Goal: Feedback & Contribution: Contribute content

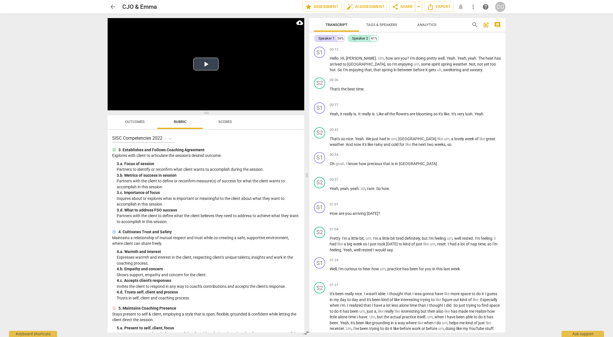
click at [214, 66] on button "Play Video" at bounding box center [205, 64] width 25 height 13
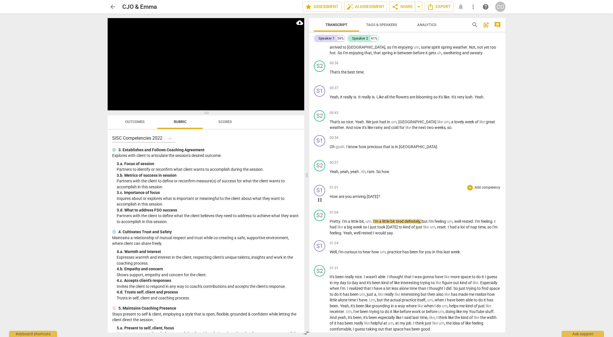
scroll to position [26, 0]
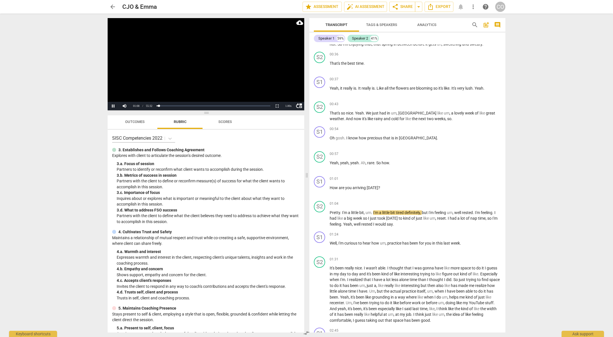
click at [201, 56] on video at bounding box center [206, 64] width 197 height 92
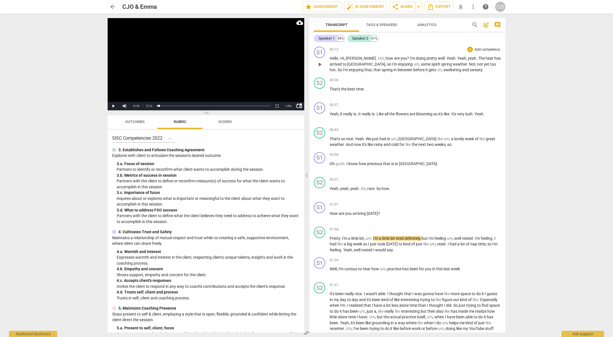
click at [378, 56] on span "Um" at bounding box center [381, 58] width 6 height 5
click at [385, 57] on span "how" at bounding box center [389, 58] width 8 height 5
click at [378, 56] on span "Um" at bounding box center [381, 58] width 6 height 5
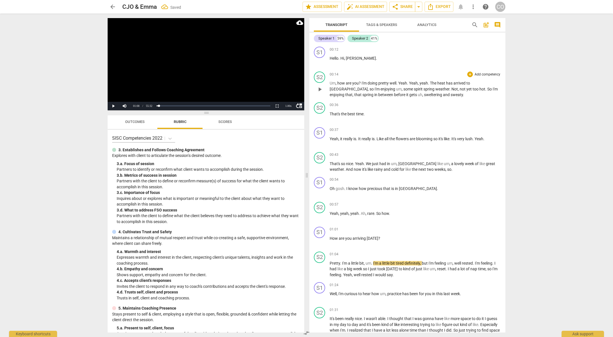
click at [360, 82] on span "?" at bounding box center [360, 83] width 3 height 5
click at [361, 82] on span "I'm" at bounding box center [364, 83] width 6 height 5
click at [389, 212] on span "." at bounding box center [389, 212] width 1 height 5
click at [202, 78] on video at bounding box center [206, 64] width 197 height 92
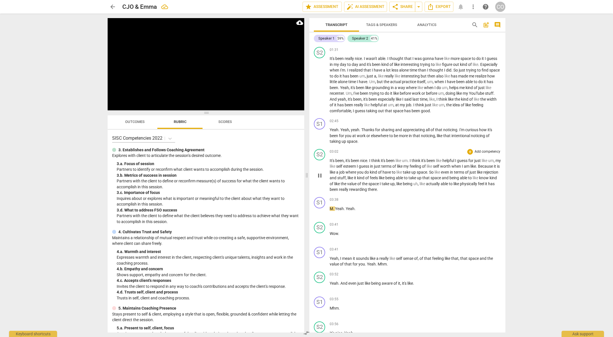
scroll to position [286, 0]
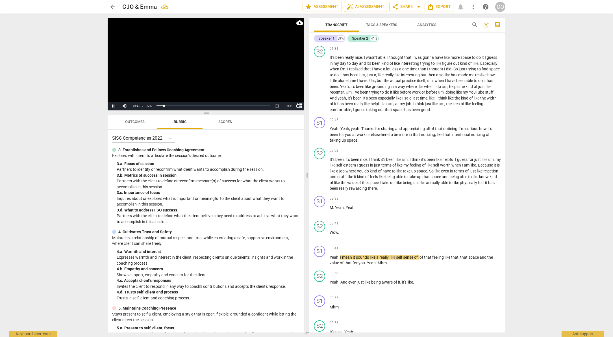
click at [211, 84] on video at bounding box center [206, 64] width 197 height 92
click at [330, 232] on span "Wow" at bounding box center [334, 232] width 8 height 5
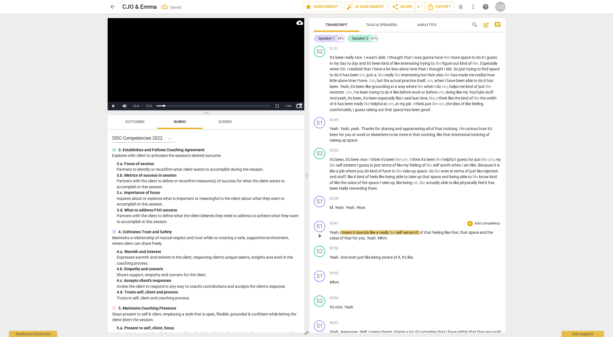
click at [330, 232] on span "Yeah" at bounding box center [334, 232] width 9 height 5
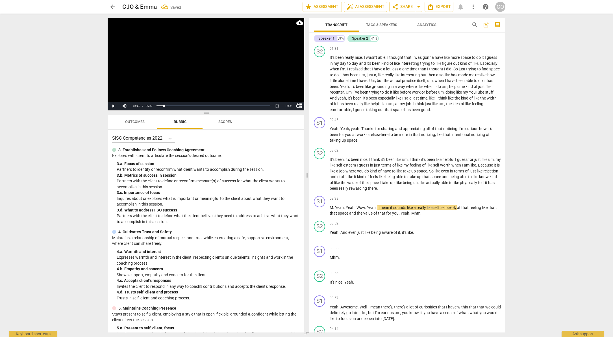
click at [214, 78] on video at bounding box center [206, 64] width 197 height 92
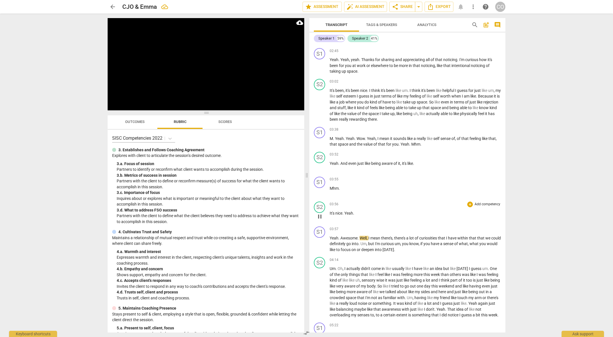
scroll to position [355, 0]
click at [213, 90] on video at bounding box center [206, 64] width 197 height 92
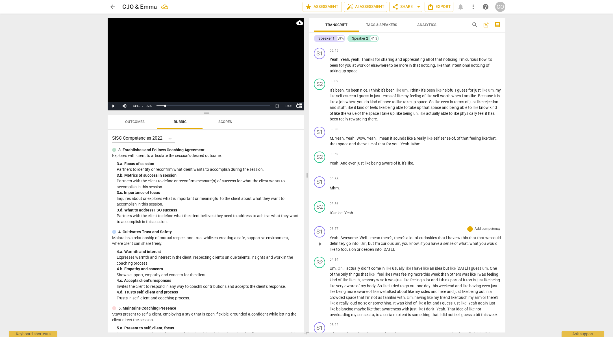
click at [481, 229] on p "Add competency" at bounding box center [487, 228] width 27 height 5
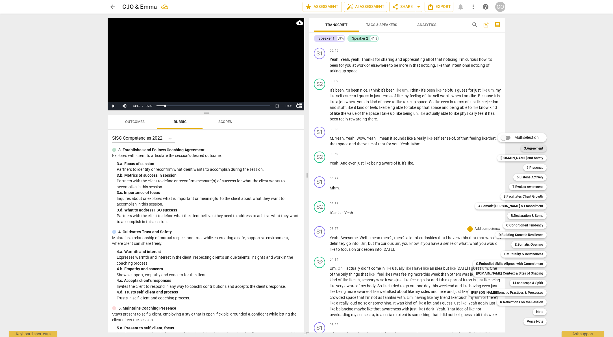
click at [533, 147] on b "3.Agreement" at bounding box center [533, 148] width 19 height 7
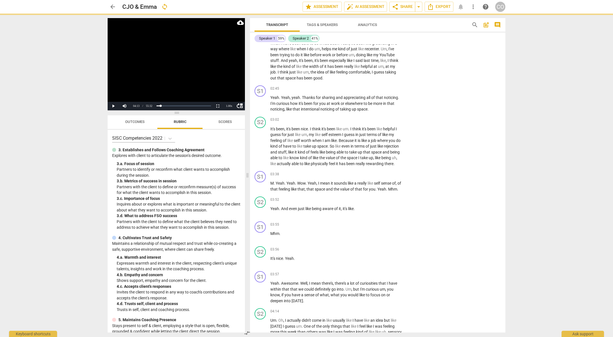
scroll to position [375, 0]
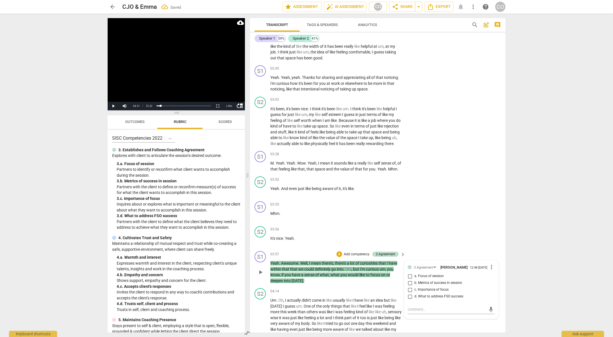
click at [435, 278] on span "a. Focus of session" at bounding box center [428, 275] width 29 height 5
click at [414, 279] on input "a. Focus of session" at bounding box center [409, 276] width 9 height 7
checkbox input "true"
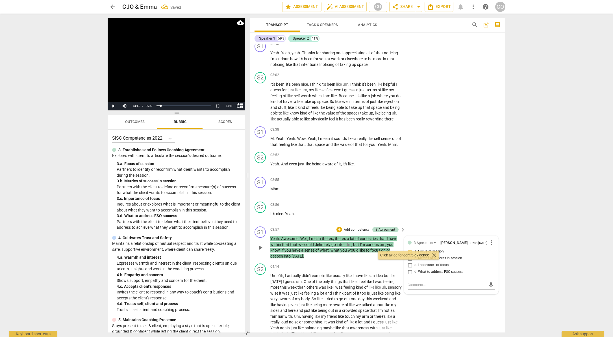
scroll to position [410, 0]
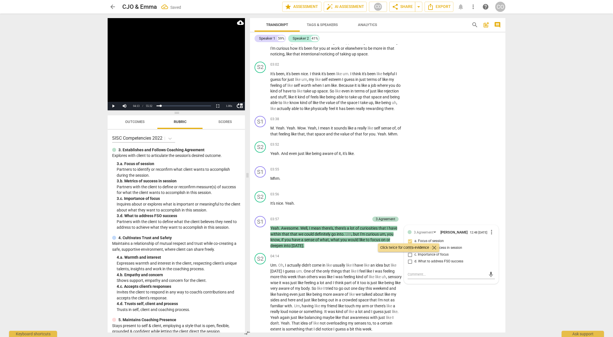
click at [124, 91] on video at bounding box center [176, 64] width 137 height 92
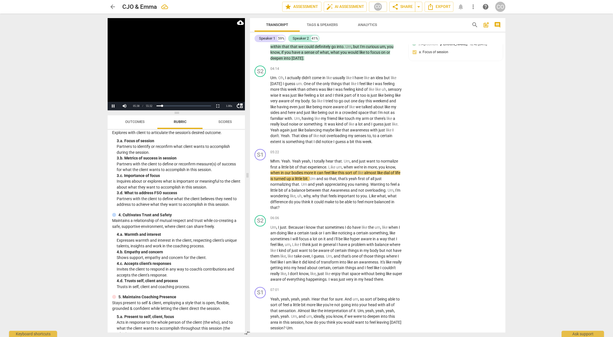
scroll to position [23, 0]
click at [180, 91] on video at bounding box center [176, 64] width 137 height 92
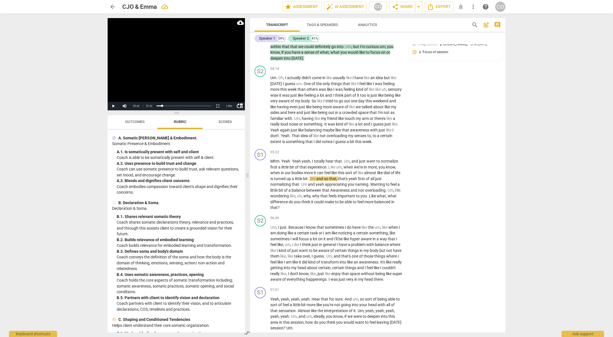
scroll to position [563, 0]
click at [160, 95] on video at bounding box center [176, 64] width 137 height 92
click at [201, 92] on video at bounding box center [176, 64] width 137 height 92
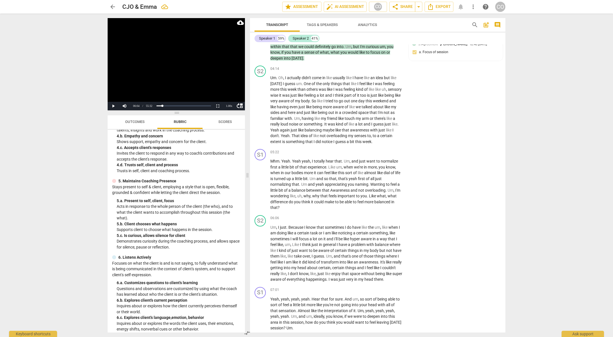
scroll to position [0, 0]
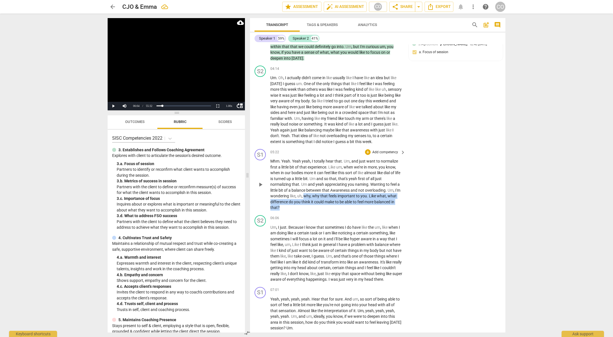
drag, startPoint x: 303, startPoint y: 207, endPoint x: 306, endPoint y: 219, distance: 12.4
click at [306, 210] on p "Mhm . Yeah . Yeah yeah , I totally hear that . Um , and just want to normalize …" at bounding box center [336, 184] width 132 height 52
click at [284, 212] on div "+" at bounding box center [284, 212] width 6 height 6
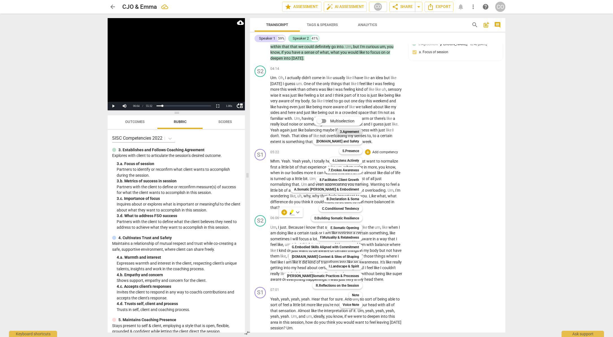
click at [344, 131] on b "3.Agreement" at bounding box center [349, 131] width 19 height 7
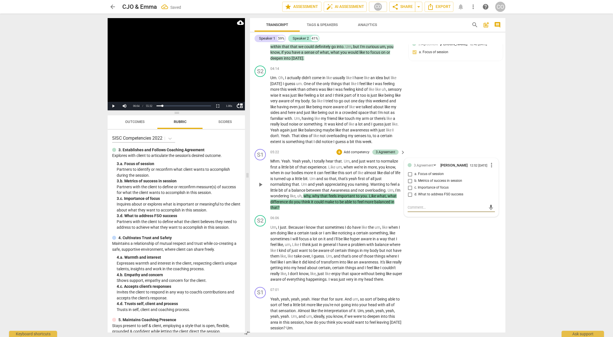
click at [409, 191] on input "c. Importance of focus" at bounding box center [409, 187] width 9 height 7
checkbox input "true"
click at [416, 210] on textarea at bounding box center [446, 206] width 78 height 5
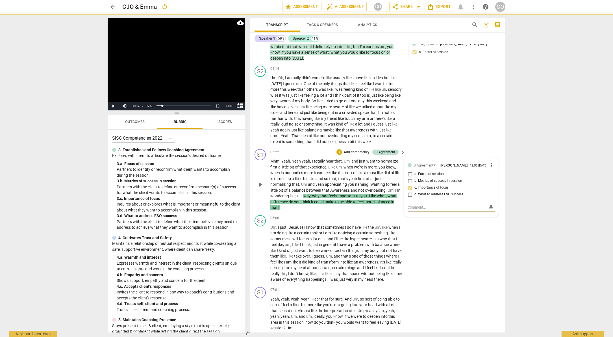
type textarea "D"
type textarea "Di"
type textarea "Did"
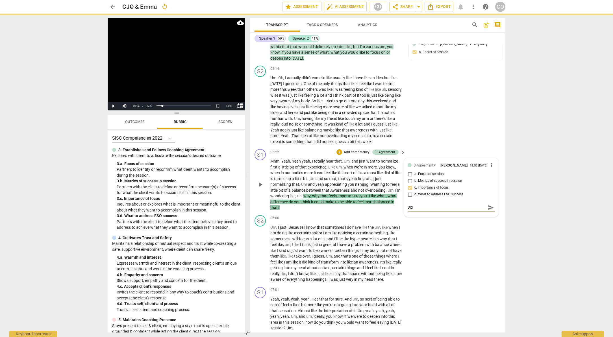
type textarea "Did k"
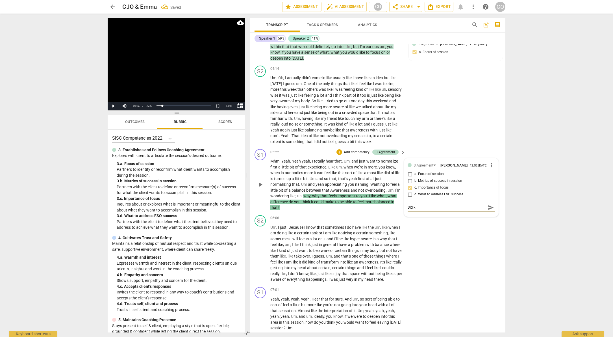
type textarea "Did ki"
type textarea "Did kin"
type textarea "Did kind"
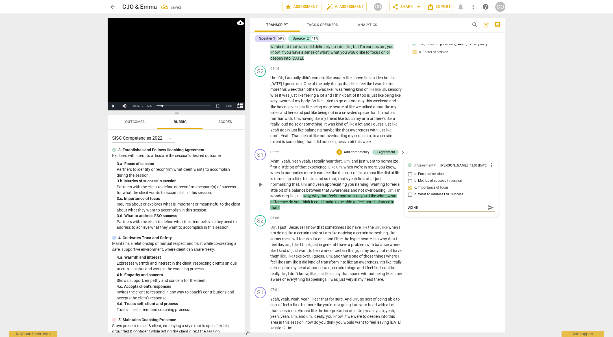
type textarea "Did kind"
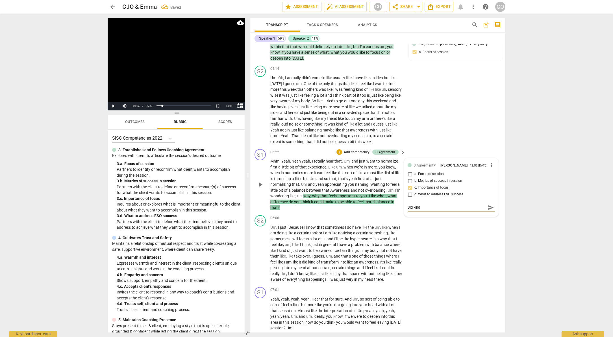
type textarea "Did kin"
type textarea "Did ki"
type textarea "Did k"
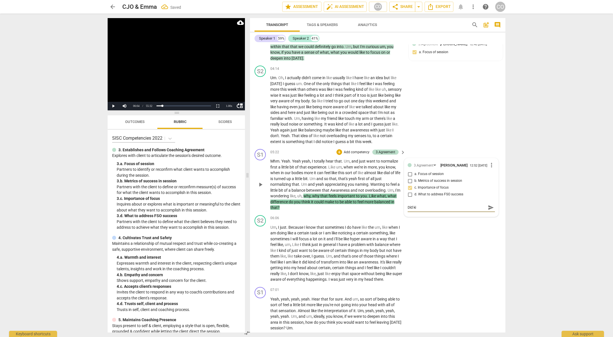
type textarea "Did k"
type textarea "Did"
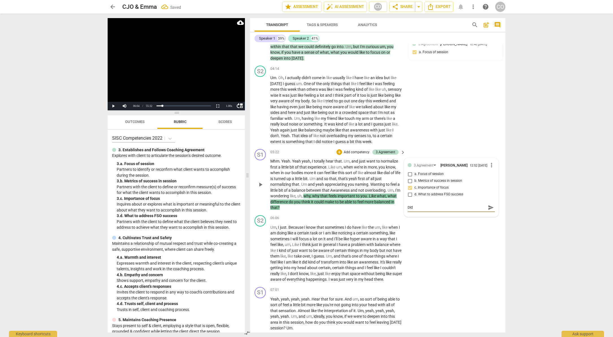
type textarea "Di"
type textarea "D"
type textarea "U"
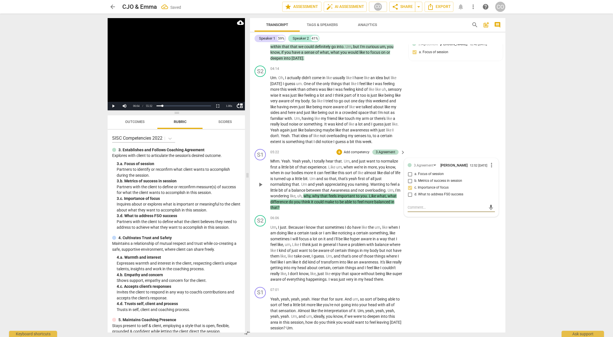
type textarea "U"
type textarea "Un"
type textarea "Uni"
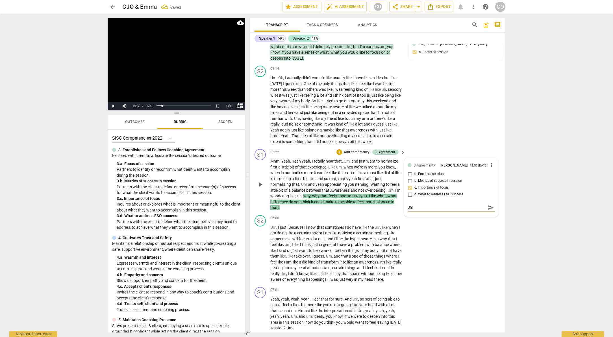
type textarea "Unin"
type textarea "Unint"
type textarea "Uninte"
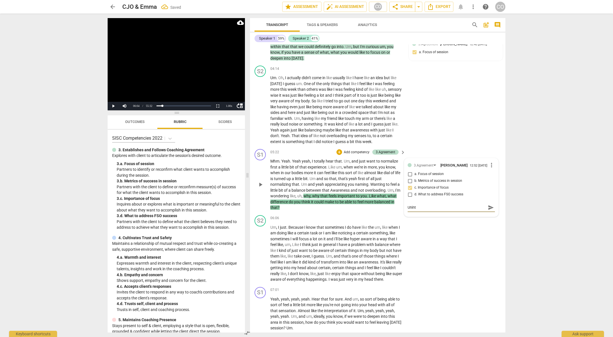
type textarea "Uninte"
type textarea "Uninten"
type textarea "Unintent"
type textarea "Unintenti"
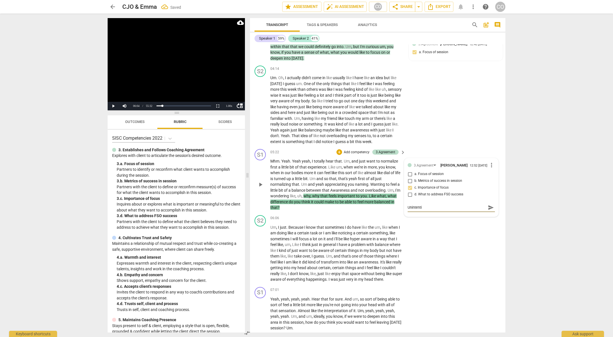
type textarea "Unintentio"
type textarea "Unintention"
type textarea "Unintentiona"
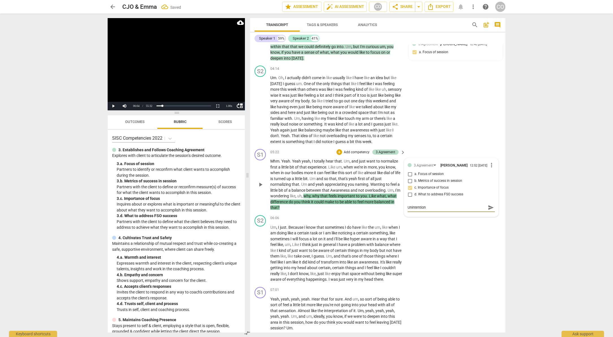
type textarea "Unintentiona"
type textarea "Unintentional"
type textarea "Unintentionall"
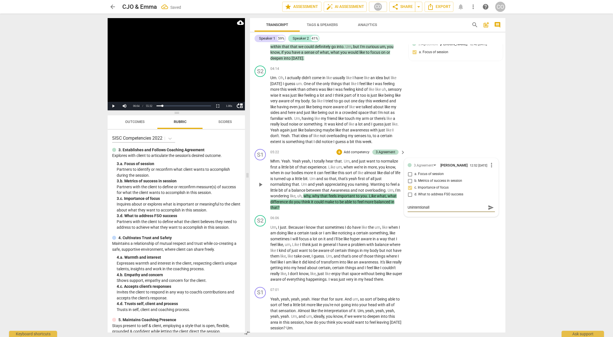
type textarea "Unintentionally"
type textarea "Unintentionally d"
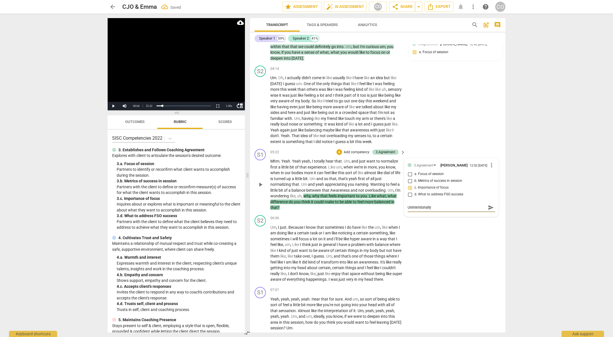
type textarea "Unintentionally d"
type textarea "Unintentionally di"
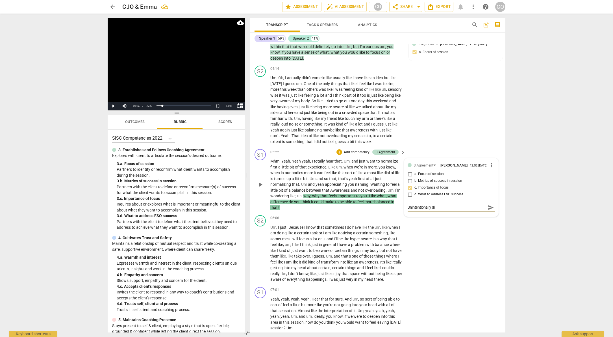
type textarea "Unintentionally di"
type textarea "Unintentionally did"
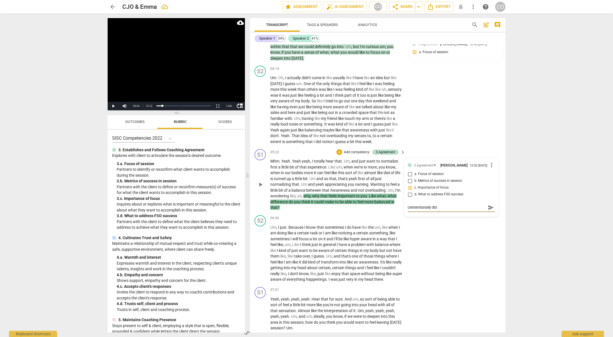
type textarea "Unintentionally did"
type textarea "Unintentionally did k"
type textarea "Unintentionally did ki"
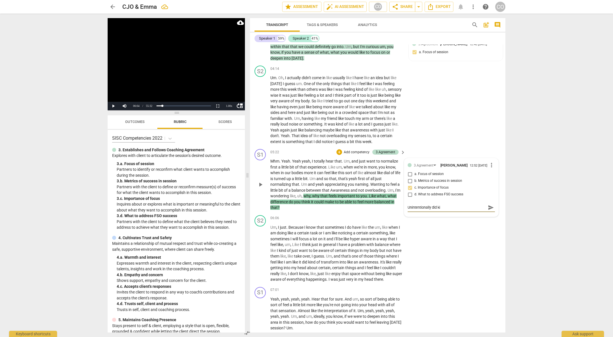
type textarea "Unintentionally did kin"
type textarea "Unintentionally did kind"
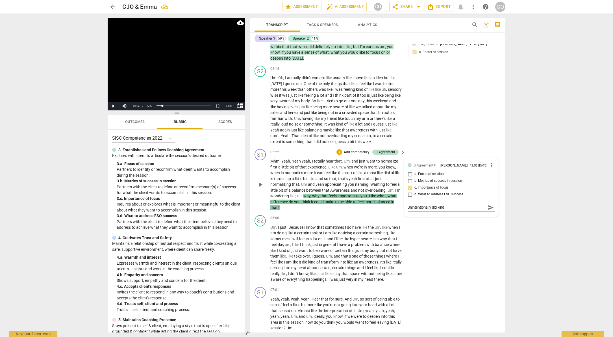
type textarea "Unintentionally did kind"
type textarea "Unintentionally did kind o"
type textarea "Unintentionally did kind of"
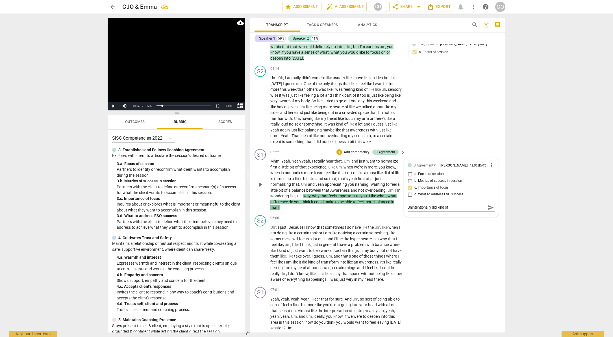
type textarea "Unintentionally did kind of"
type textarea "Unintentionally did kind of a"
type textarea "Unintentionally did kind of a q"
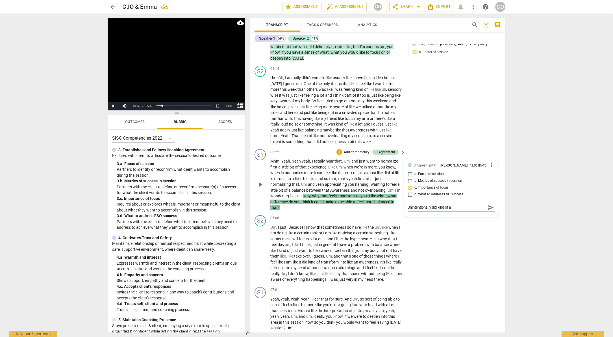
type textarea "Unintentionally did kind of a q"
type textarea "Unintentionally did kind of a qu"
type textarea "Unintentionally did kind of a que"
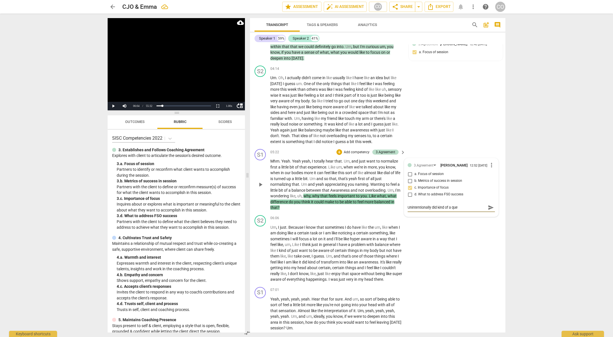
type textarea "Unintentionally did kind of a ques"
type textarea "Unintentionally did kind of a quest"
type textarea "Unintentionally did kind of a questi"
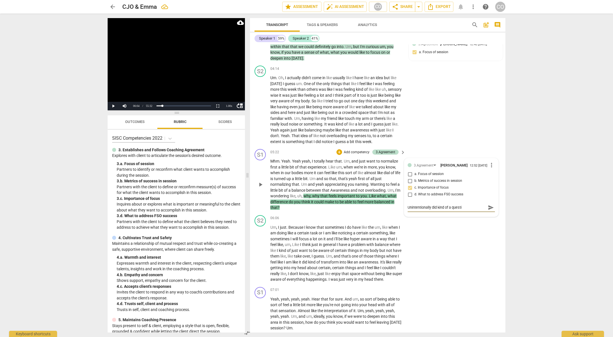
type textarea "Unintentionally did kind of a questio"
type textarea "Unintentionally did kind of a question"
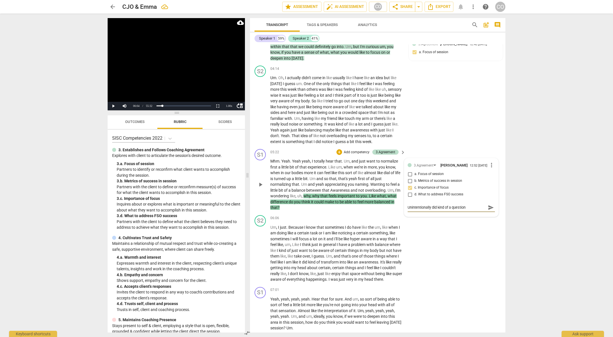
type textarea "Unintentionally did kind of a question s"
type textarea "Unintentionally did kind of a question st"
type textarea "Unintentionally did kind of a question stc"
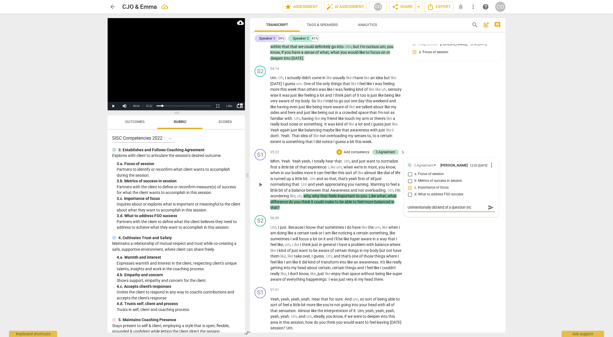
type textarea "Unintentionally did kind of a question stck"
type textarea "Unintentionally did kind of a question stc"
type textarea "Unintentionally did kind of a question st"
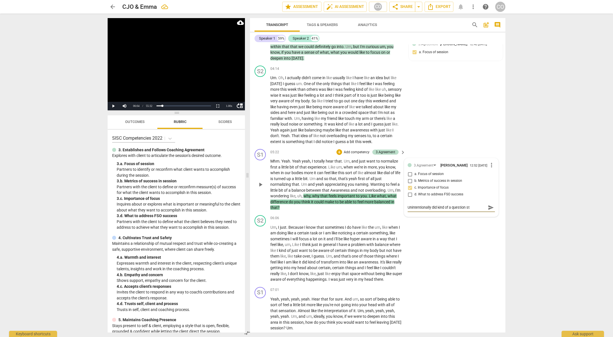
type textarea "Unintentionally did kind of a question sta"
type textarea "Unintentionally did kind of a question stac"
type textarea "Unintentionally did kind of a question stack"
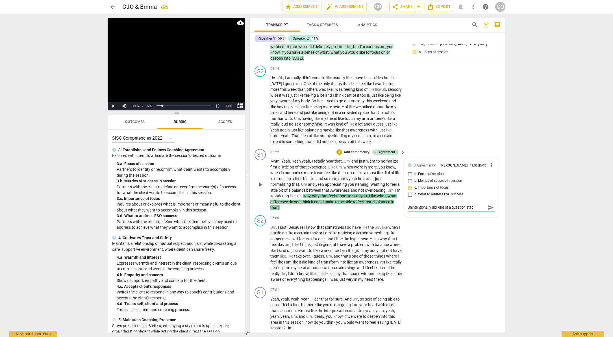
type textarea "Unintentionally did kind of a question stack"
type textarea "Unintentionally did kind of a question stack h"
type textarea "Unintentionally did kind of a question stack he"
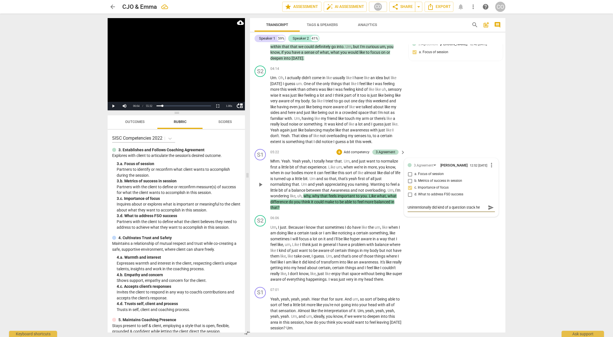
type textarea "Unintentionally did kind of a question stack her"
type textarea "Unintentionally did kind of a question stack here"
type textarea "Unintentionally did kind of a question stack here."
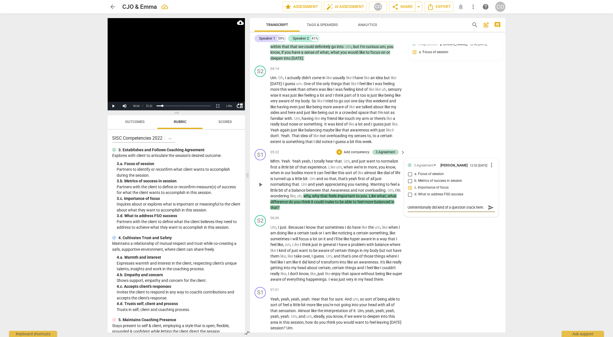
type textarea "Unintentionally did kind of a question stack here.."
type textarea "Unintentionally did kind of a question stack here.. N"
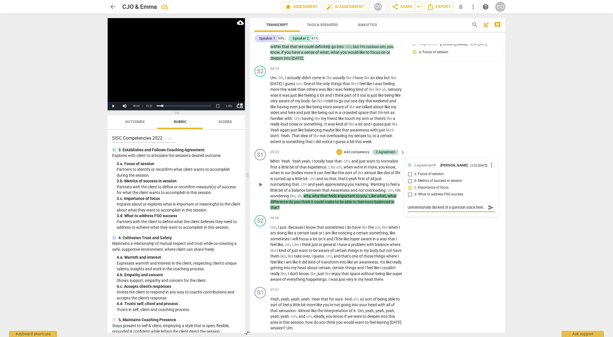
type textarea "Unintentionally did kind of a question stack here.. N"
type textarea "Unintentionally did kind of a question stack here.. No"
type textarea "Unintentionally did kind of a question stack here.. Not"
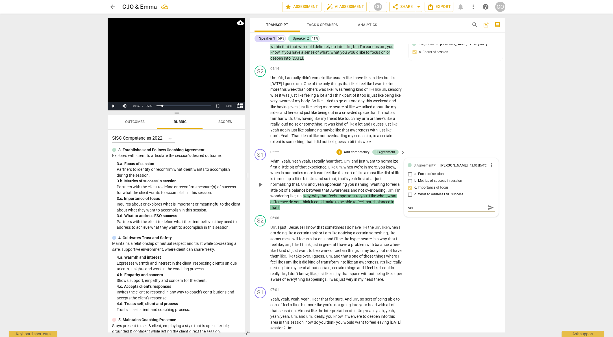
type textarea "Unintentionally did kind of a question stack here.. Not i"
type textarea "Unintentionally did kind of a question stack here.. Not id"
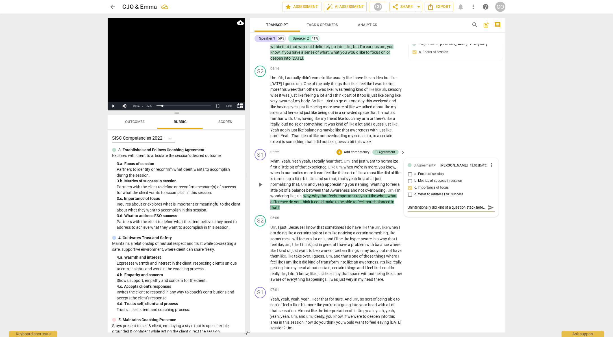
type textarea "Unintentionally did kind of a question stack here.. Not ide"
type textarea "Unintentionally did kind of a question stack here.. Not idea"
type textarea "Unintentionally did kind of a question stack here.. Not ideal"
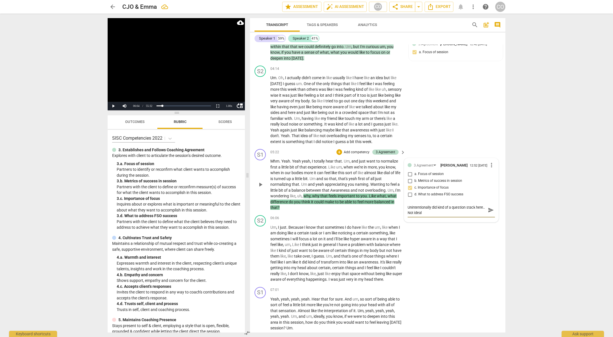
type textarea "Unintentionally did kind of a question stack here.. Not ideal"
click at [488, 213] on span "send" at bounding box center [491, 210] width 6 height 6
click at [155, 77] on video at bounding box center [176, 64] width 137 height 92
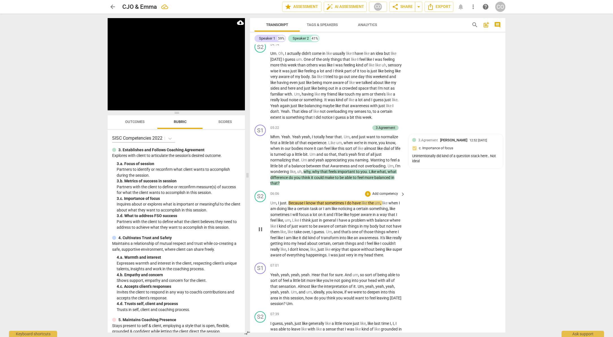
scroll to position [623, 0]
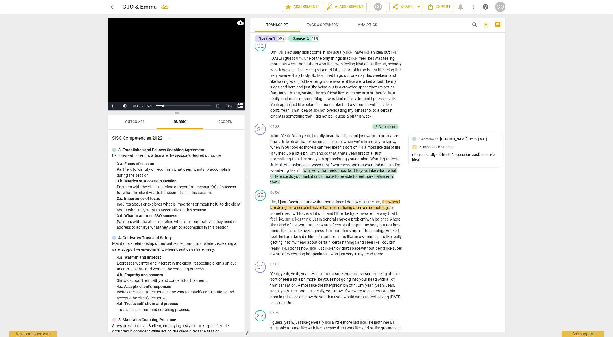
click at [213, 67] on video at bounding box center [176, 64] width 137 height 92
click at [187, 66] on video at bounding box center [176, 64] width 137 height 92
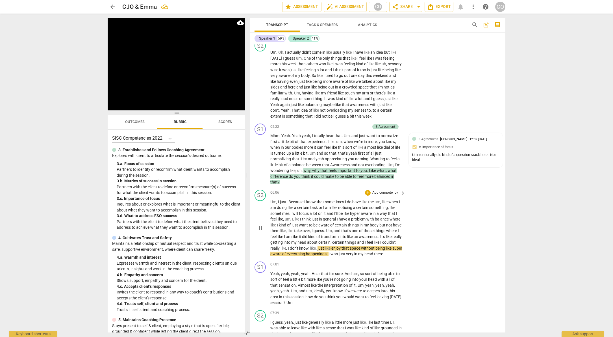
scroll to position [664, 0]
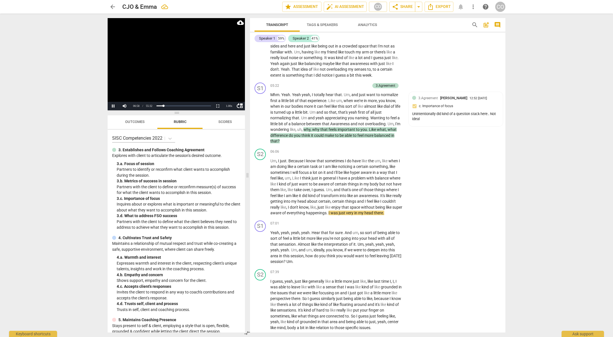
click at [181, 90] on video at bounding box center [176, 64] width 137 height 92
click at [171, 91] on video at bounding box center [176, 64] width 137 height 92
drag, startPoint x: 306, startPoint y: 280, endPoint x: 306, endPoint y: 273, distance: 7.6
click at [306, 264] on p "Yeah , yeah , yeah , yeah . Hear that for sure . And um , so sort of being able…" at bounding box center [336, 247] width 132 height 35
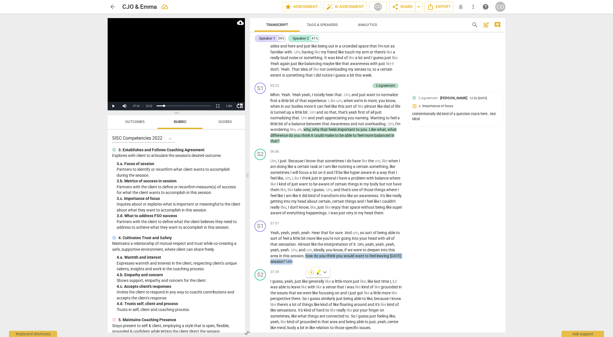
click at [312, 272] on div "+" at bounding box center [311, 272] width 6 height 6
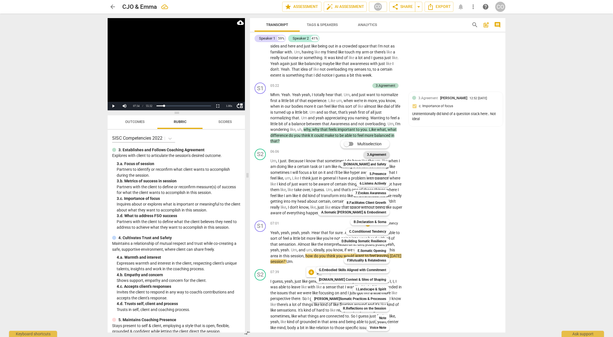
click at [373, 154] on b "3.Agreement" at bounding box center [376, 154] width 19 height 7
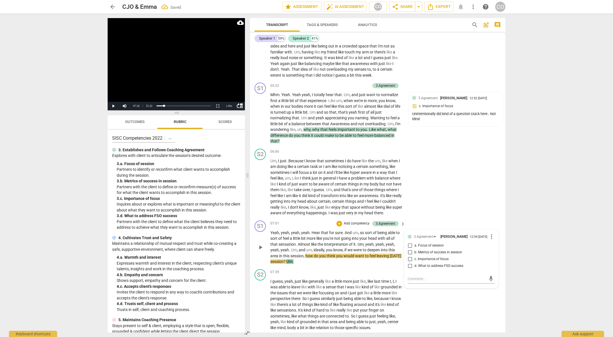
click at [428, 255] on span "b. Metrics of success in session" at bounding box center [438, 252] width 48 height 5
click at [414, 256] on input "b. Metrics of success in session" at bounding box center [409, 252] width 9 height 7
checkbox input "true"
click at [433, 281] on textarea at bounding box center [446, 278] width 78 height 5
type textarea "T"
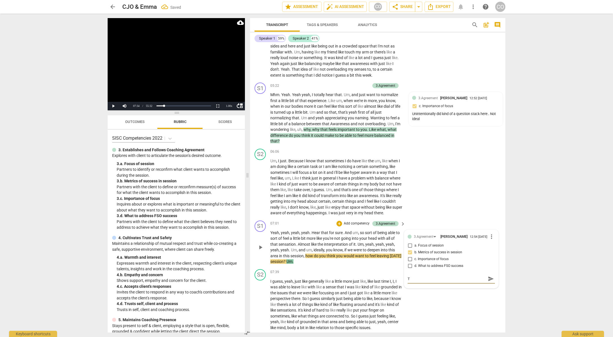
type textarea "Tr"
type textarea "Try"
type textarea "Tryi"
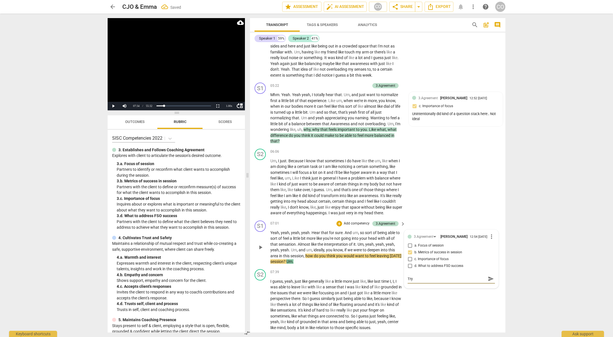
type textarea "Tryi"
type textarea "Tryin"
type textarea "Trying"
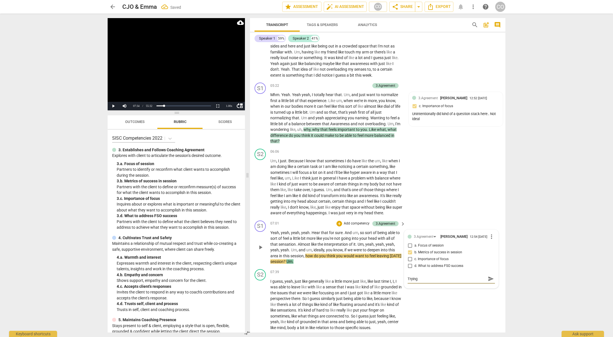
type textarea "Trying"
type textarea "Trying t"
type textarea "Trying to"
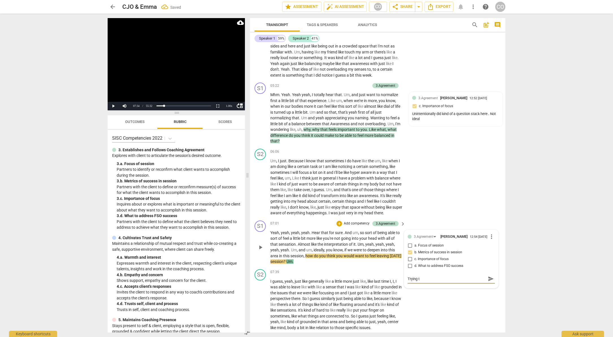
type textarea "Trying to"
type textarea "Trying to h"
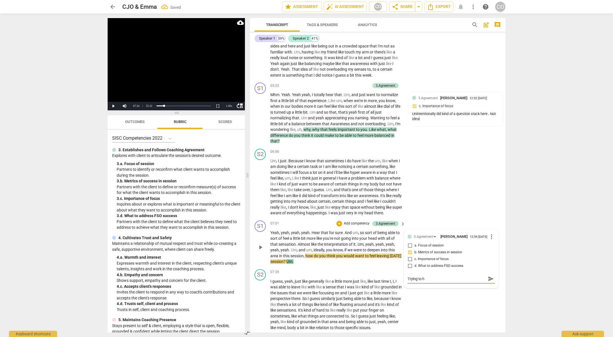
type textarea "Trying to"
type textarea "Trying to g"
type textarea "Trying to ge"
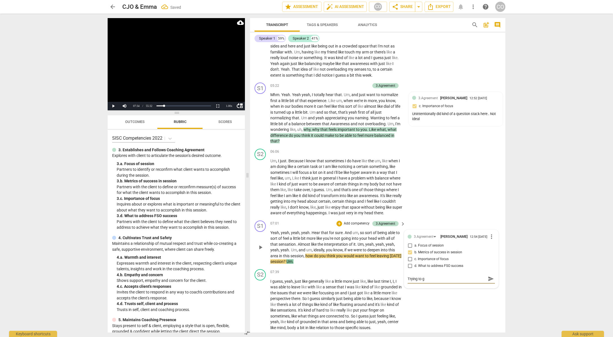
type textarea "Trying to ge"
type textarea "Trying to get"
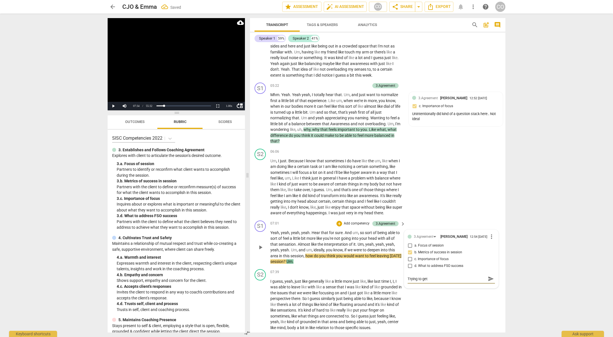
type textarea "Trying to get o"
type textarea "Trying to get ou"
type textarea "Trying to get o"
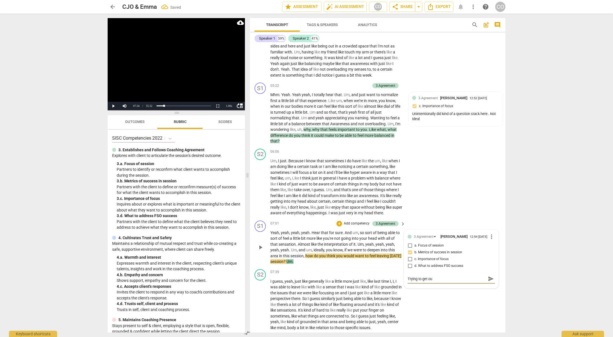
type textarea "Trying to get o"
type textarea "Trying to get"
type textarea "Trying to get a"
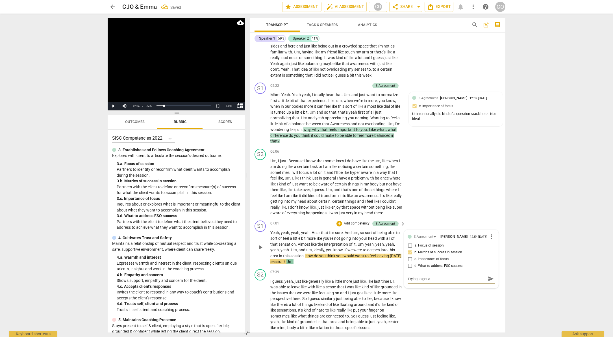
type textarea "Trying to get at"
click at [467, 287] on textarea "Trying to get at a "metrics of success", not sure if for certification this wou…" at bounding box center [446, 281] width 78 height 11
click at [494, 298] on div "3.Agreement [PERSON_NAME] 12:54 [DATE] more_vert a. Focus of session b. Metrics…" at bounding box center [451, 264] width 94 height 69
click at [488, 288] on button "send" at bounding box center [491, 284] width 8 height 8
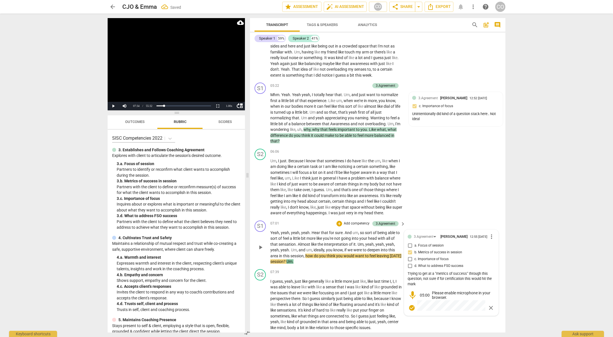
scroll to position [697, 0]
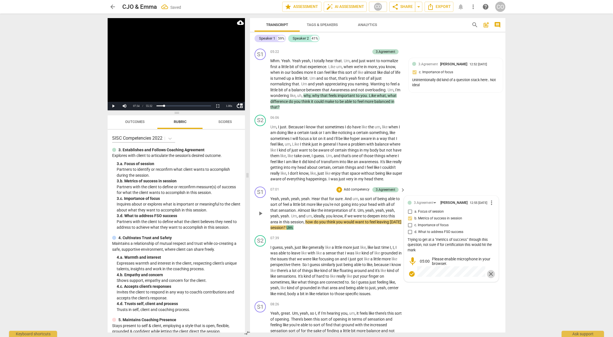
click at [487, 277] on span "close" at bounding box center [490, 273] width 7 height 7
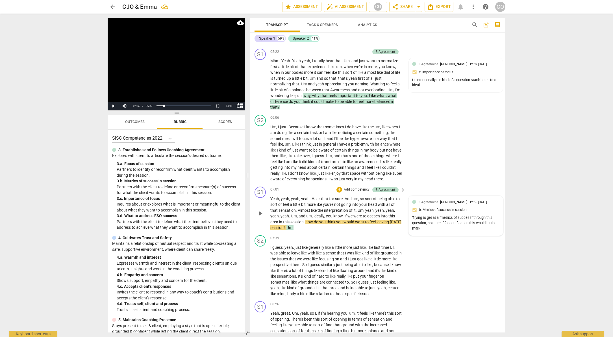
click at [152, 73] on video at bounding box center [176, 64] width 137 height 92
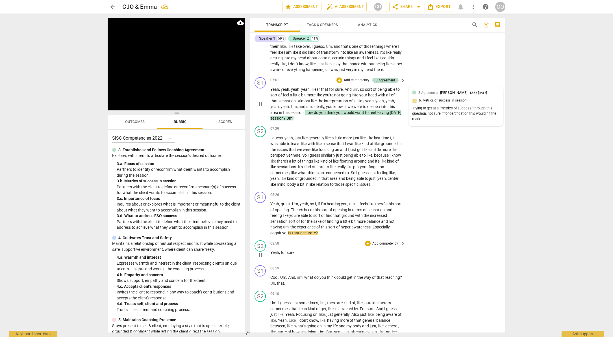
scroll to position [816, 0]
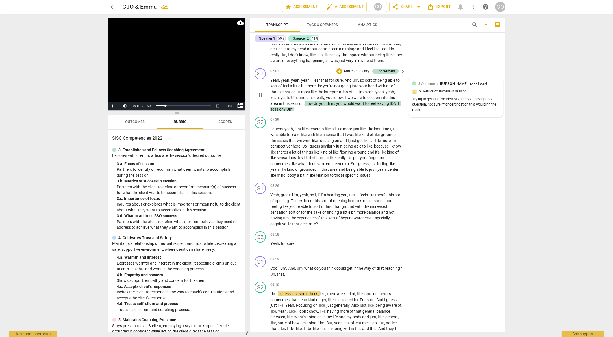
click at [191, 88] on video at bounding box center [176, 64] width 137 height 92
drag, startPoint x: 307, startPoint y: 293, endPoint x: 305, endPoint y: 286, distance: 8.0
click at [305, 277] on p "Cool . Um . And , um , what do you think could get in the way of that reaching …" at bounding box center [336, 271] width 132 height 12
click at [307, 285] on div "+" at bounding box center [308, 285] width 6 height 6
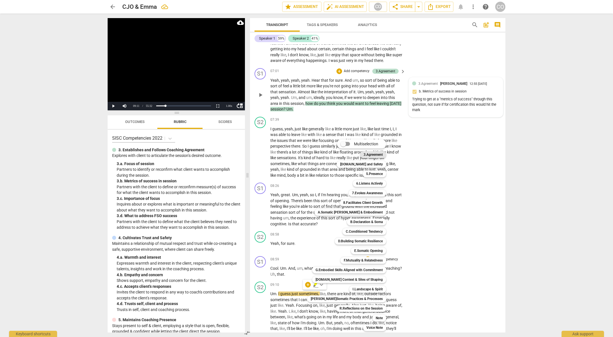
click at [368, 155] on b "3.Agreement" at bounding box center [372, 154] width 19 height 7
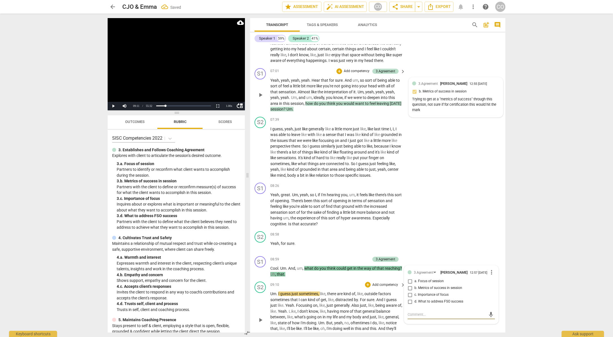
scroll to position [820, 0]
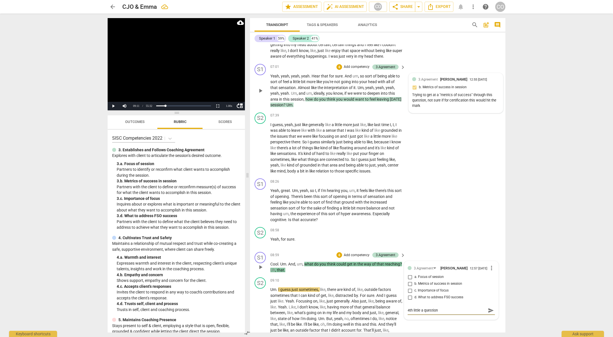
click at [488, 313] on span "send" at bounding box center [491, 310] width 6 height 6
click at [174, 64] on video at bounding box center [176, 64] width 137 height 92
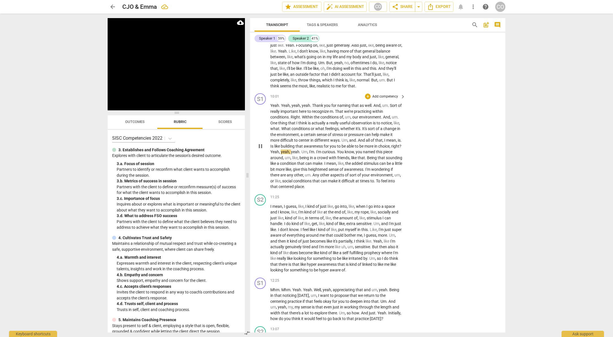
scroll to position [1081, 0]
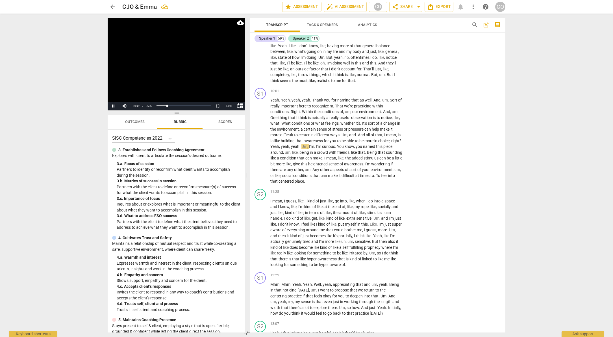
click at [190, 77] on video at bounding box center [176, 64] width 137 height 92
click at [279, 149] on span "Yeah" at bounding box center [274, 146] width 9 height 5
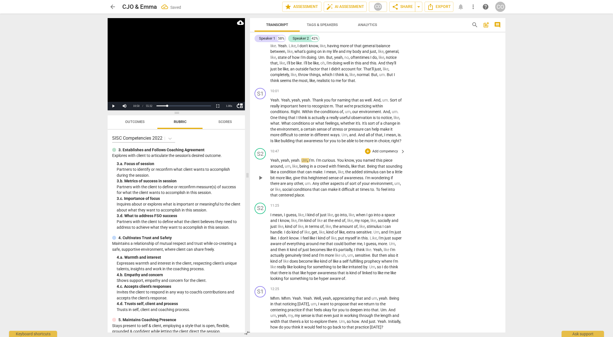
click at [300, 162] on span "." at bounding box center [300, 160] width 2 height 5
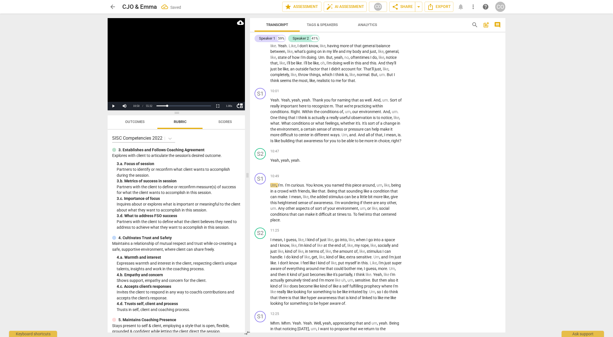
click at [183, 78] on video at bounding box center [176, 64] width 137 height 92
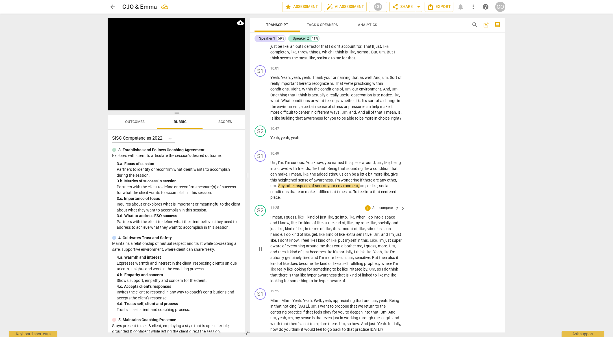
scroll to position [1104, 0]
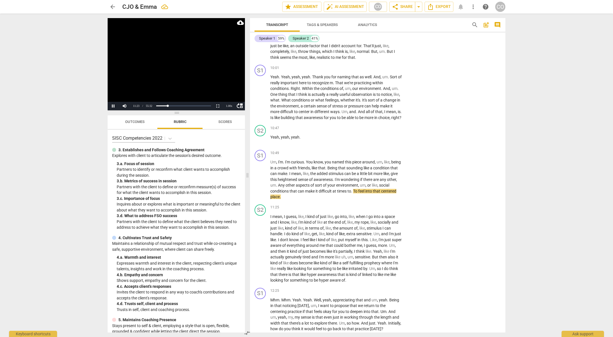
click at [155, 91] on video at bounding box center [176, 64] width 137 height 92
drag, startPoint x: 288, startPoint y: 208, endPoint x: 294, endPoint y: 223, distance: 16.3
click at [294, 200] on p "Um , I'm . I'm curious . You know , you named this piece around , um , like , b…" at bounding box center [336, 179] width 132 height 41
drag, startPoint x: 291, startPoint y: 222, endPoint x: 289, endPoint y: 209, distance: 13.1
click at [289, 200] on p "Um , I'm . I'm curious . You know , you named this piece around , um , like , b…" at bounding box center [336, 179] width 132 height 41
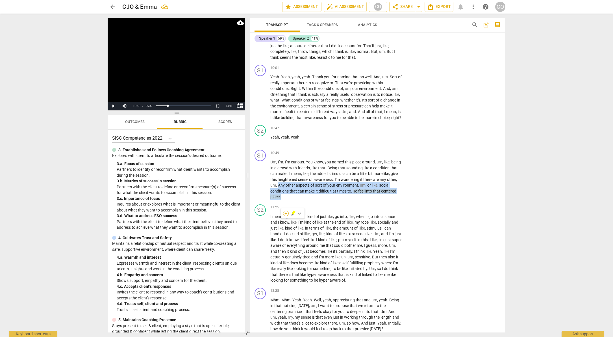
click at [284, 212] on div "+" at bounding box center [286, 213] width 6 height 6
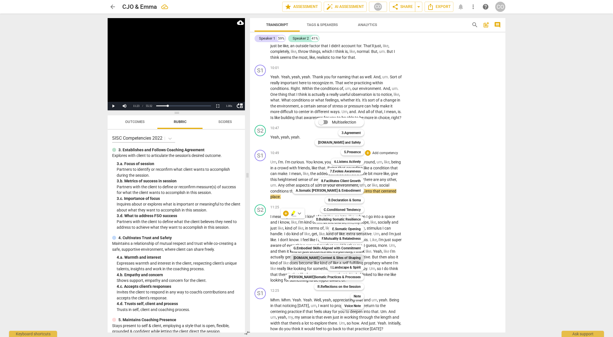
click at [330, 258] on b "[DOMAIN_NAME] Context & Sites of Shaping" at bounding box center [326, 257] width 67 height 7
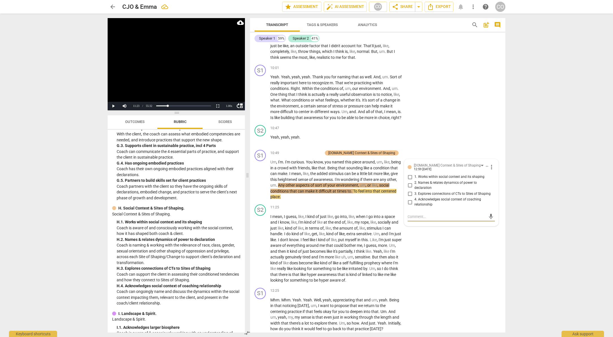
scroll to position [1136, 0]
click at [410, 197] on input "3. Explores connections of CTs to Sites of Shaping" at bounding box center [409, 193] width 9 height 7
click at [418, 219] on textarea at bounding box center [446, 216] width 78 height 5
click at [488, 230] on span "send" at bounding box center [491, 227] width 6 height 6
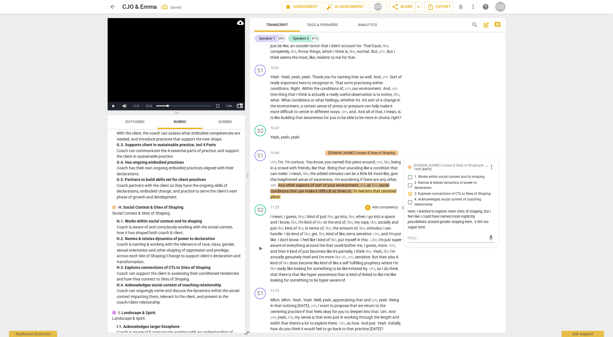
click at [447, 285] on div "S2 play_arrow pause 11:25 + Add competency keyboard_arrow_right I mean , I gues…" at bounding box center [377, 243] width 255 height 83
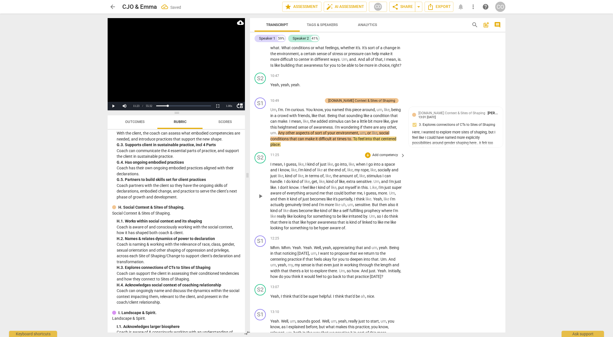
scroll to position [1159, 0]
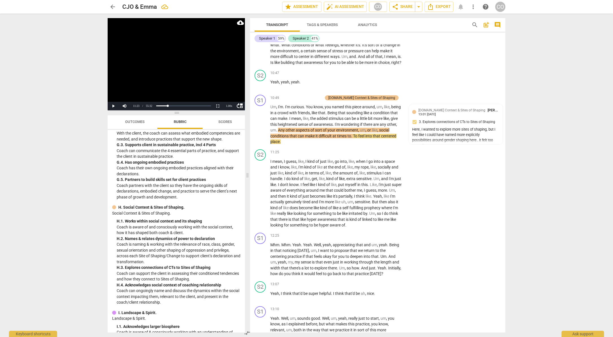
click at [148, 64] on video at bounding box center [176, 64] width 137 height 92
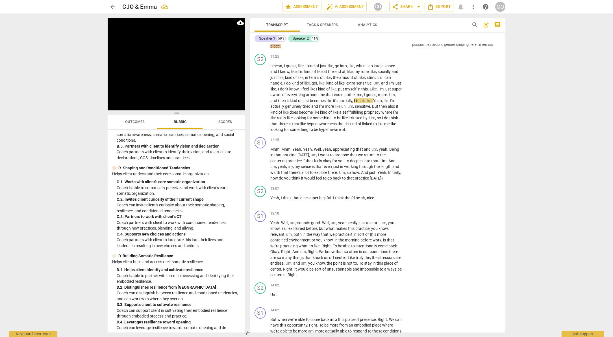
scroll to position [697, 0]
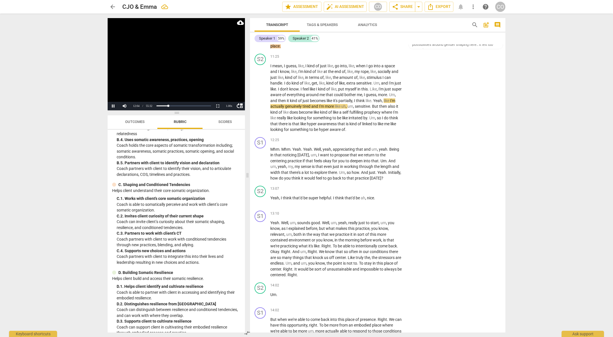
click at [154, 85] on video at bounding box center [176, 64] width 137 height 92
click at [172, 94] on video at bounding box center [176, 64] width 137 height 92
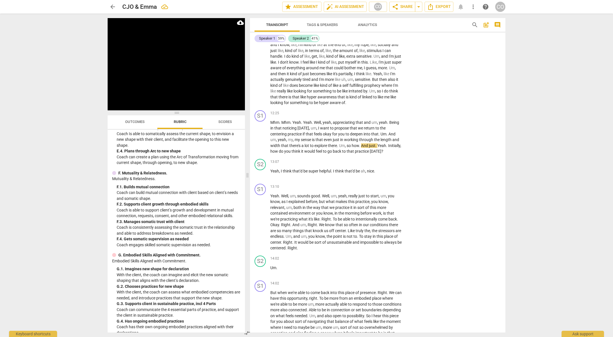
scroll to position [977, 0]
click at [140, 91] on video at bounding box center [176, 64] width 137 height 92
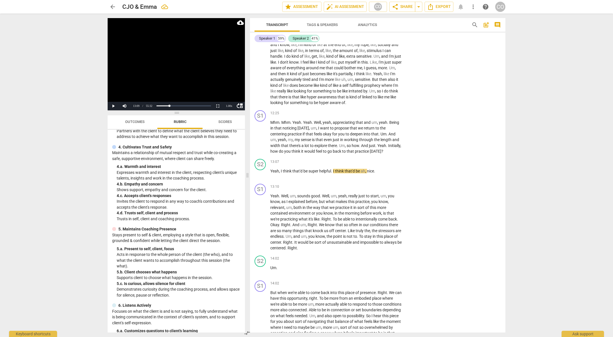
scroll to position [91, 0]
drag, startPoint x: 370, startPoint y: 175, endPoint x: 370, endPoint y: 169, distance: 6.8
click at [370, 154] on p "Mhm . Mhm . Yeah . Yeah . Well , yeah , appreciating that and um , yeah . Being…" at bounding box center [336, 136] width 132 height 35
click at [372, 168] on div "+" at bounding box center [373, 168] width 6 height 6
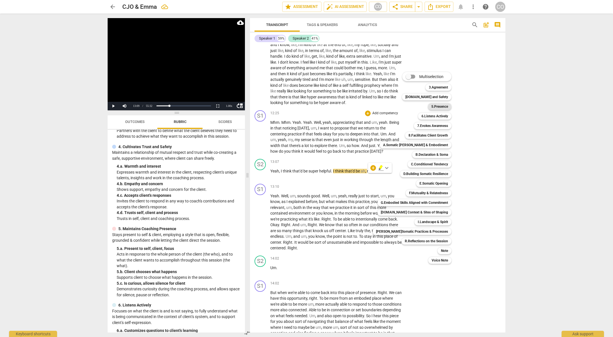
click at [435, 105] on b "5.Presence" at bounding box center [439, 106] width 17 height 7
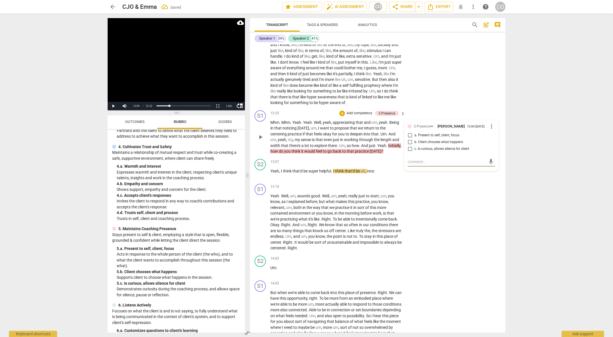
click at [430, 145] on span "b. Client chooses what happens" at bounding box center [438, 141] width 49 height 5
click at [414, 145] on input "b. Client chooses what happens" at bounding box center [409, 142] width 9 height 7
click at [431, 164] on textarea at bounding box center [446, 161] width 78 height 5
click at [491, 165] on span "send" at bounding box center [491, 161] width 6 height 6
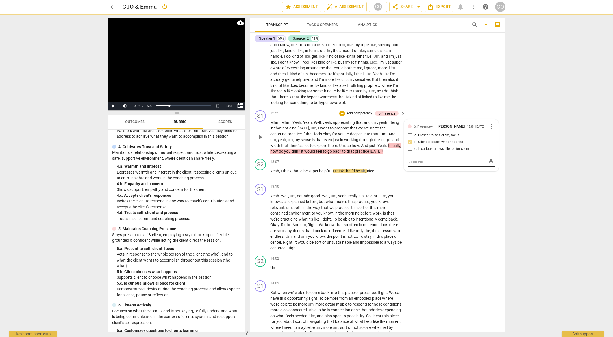
scroll to position [0, 0]
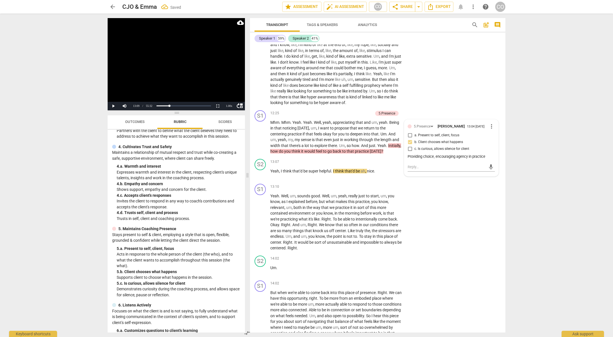
click at [130, 86] on video at bounding box center [176, 64] width 137 height 92
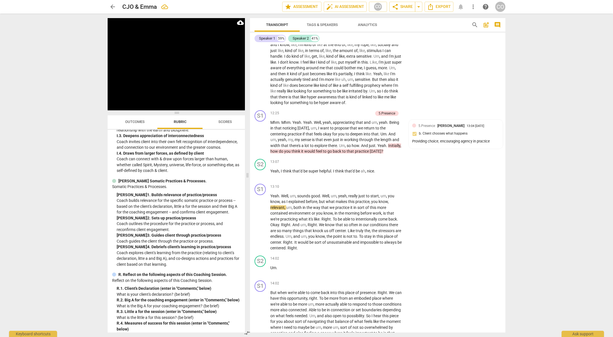
scroll to position [1379, 0]
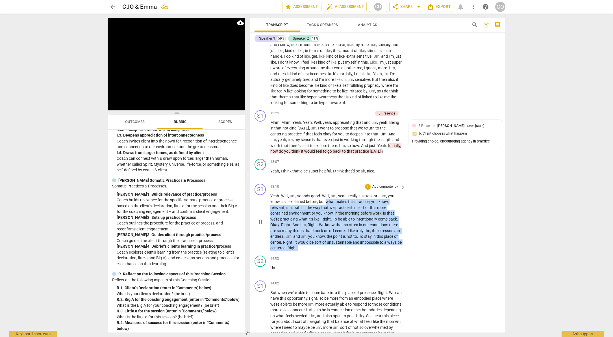
drag, startPoint x: 326, startPoint y: 224, endPoint x: 330, endPoint y: 271, distance: 47.0
click at [330, 251] on p "Yeah . Well , um , sounds good . Well , um , yeah , really just to start , um ,…" at bounding box center [336, 222] width 132 height 58
click at [319, 265] on div "+" at bounding box center [322, 264] width 6 height 6
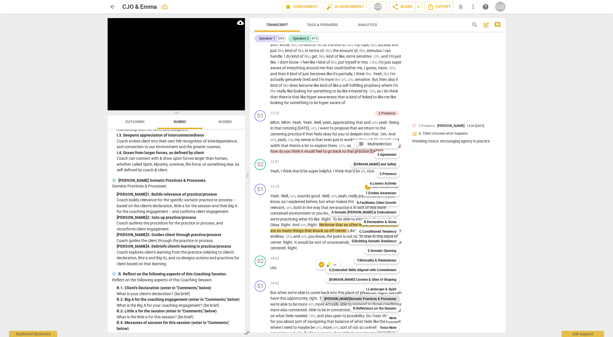
click at [367, 301] on b "[PERSON_NAME]Somatic Practices & Processes" at bounding box center [360, 298] width 72 height 7
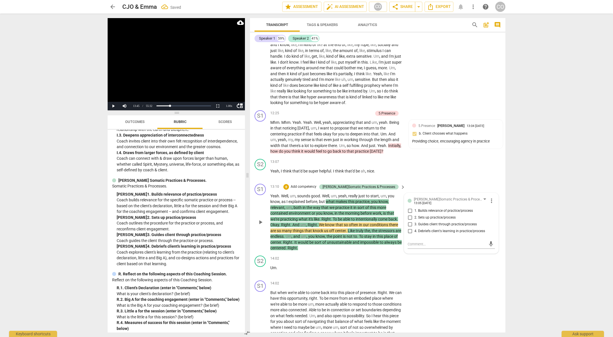
click at [435, 213] on span "1. Builds relevance of practice/process" at bounding box center [443, 210] width 58 height 5
click at [414, 214] on input "1. Builds relevance of practice/process" at bounding box center [409, 210] width 9 height 7
click at [439, 249] on div "mic" at bounding box center [450, 243] width 87 height 9
click at [439, 247] on textarea at bounding box center [446, 243] width 78 height 5
click at [184, 73] on video at bounding box center [176, 64] width 137 height 92
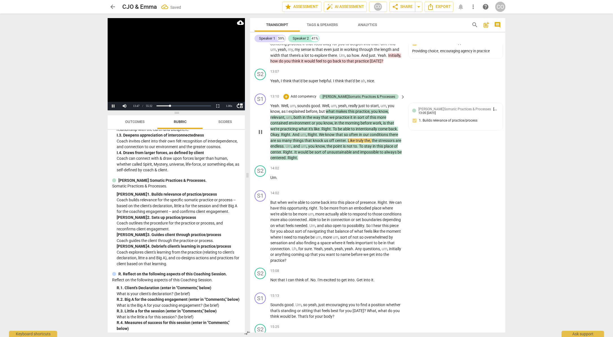
scroll to position [1376, 0]
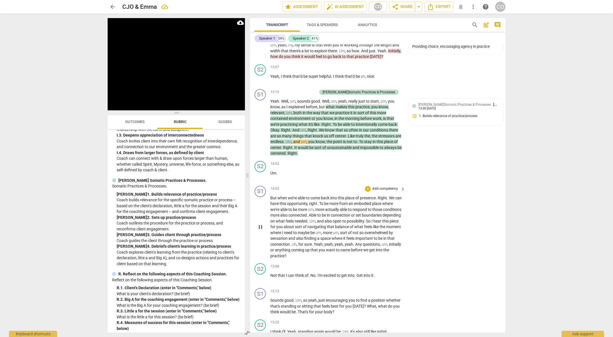
drag, startPoint x: 270, startPoint y: 221, endPoint x: 338, endPoint y: 276, distance: 87.9
click at [338, 261] on div "S1 play_arrow pause 14:02 + Add competency keyboard_arrow_right But when we're …" at bounding box center [377, 222] width 255 height 78
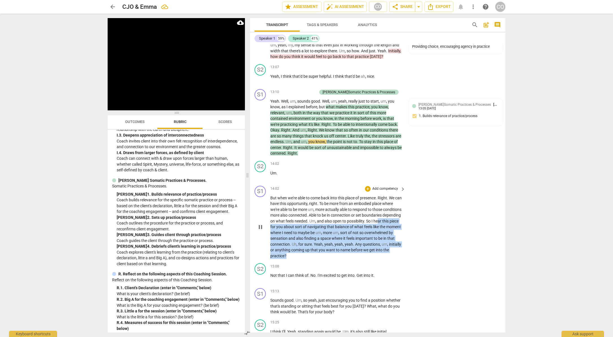
drag, startPoint x: 349, startPoint y: 279, endPoint x: 302, endPoint y: 252, distance: 54.2
click at [302, 252] on p "But when we're able to come back into this place of presence . Right . We can h…" at bounding box center [336, 227] width 132 height 64
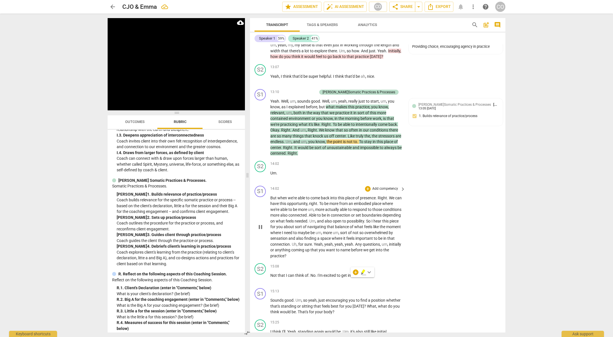
click at [353, 246] on span "." at bounding box center [354, 244] width 2 height 5
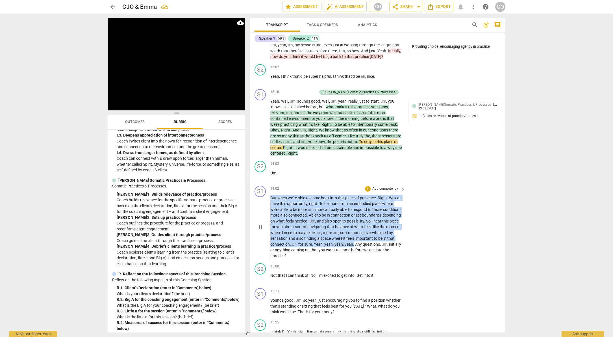
drag, startPoint x: 289, startPoint y: 274, endPoint x: 269, endPoint y: 223, distance: 54.9
click at [269, 223] on div "S1 play_arrow pause 14:02 + Add competency keyboard_arrow_right But when we're …" at bounding box center [377, 222] width 255 height 78
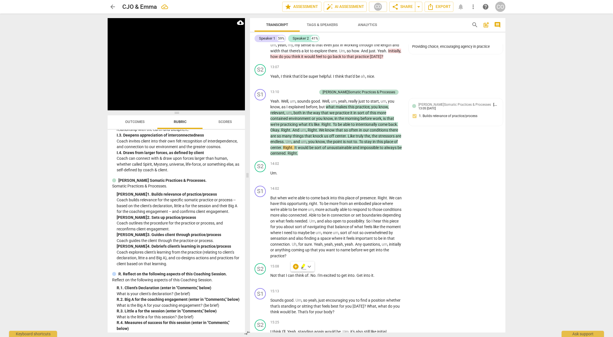
click at [295, 269] on div "+ keyboard_arrow_down" at bounding box center [303, 266] width 24 height 10
click at [334, 246] on span "yeah" at bounding box center [338, 244] width 8 height 5
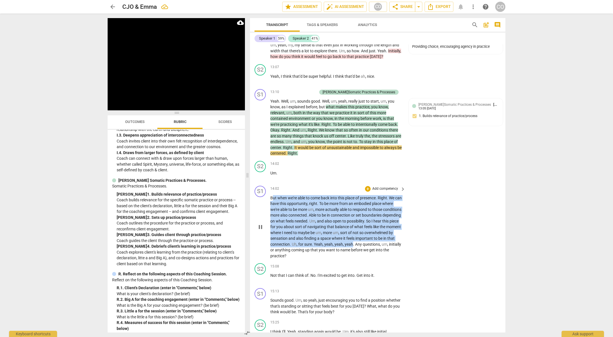
drag, startPoint x: 288, startPoint y: 274, endPoint x: 271, endPoint y: 223, distance: 53.9
click at [271, 223] on p "But when we're able to come back into this place of presence . Right . We can h…" at bounding box center [336, 227] width 132 height 64
click at [293, 267] on div "+" at bounding box center [294, 266] width 6 height 6
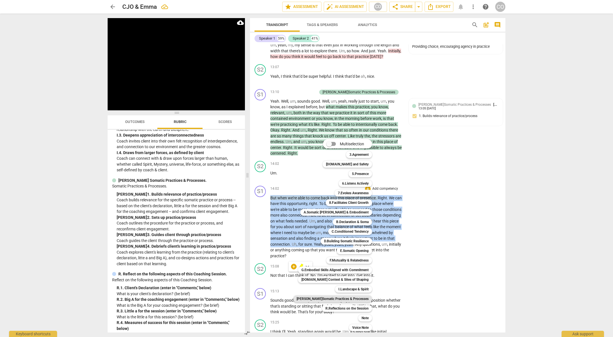
click at [345, 299] on b "[PERSON_NAME]Somatic Practices & Processes" at bounding box center [333, 298] width 72 height 7
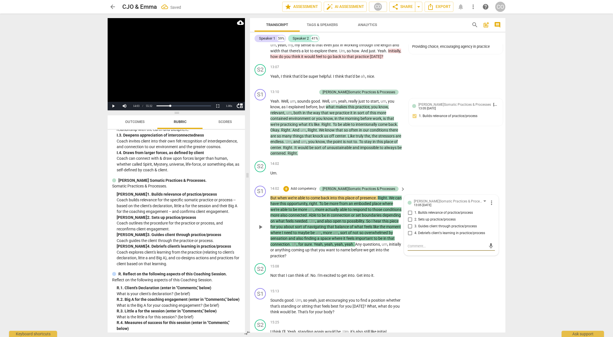
click at [430, 215] on span "1. Builds relevance of practice/process" at bounding box center [443, 212] width 58 height 5
click at [414, 216] on input "1. Builds relevance of practice/process" at bounding box center [409, 212] width 9 height 7
click at [429, 249] on textarea at bounding box center [446, 245] width 78 height 5
click at [491, 252] on span "send" at bounding box center [491, 248] width 6 height 6
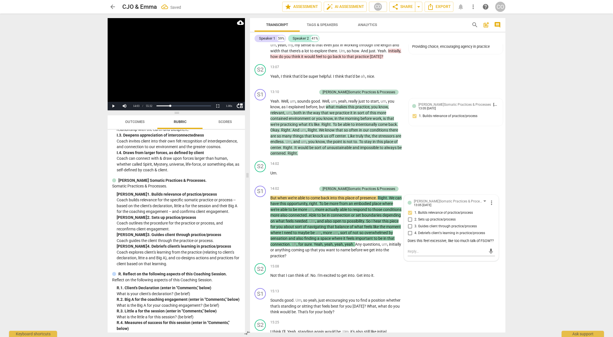
click at [178, 89] on video at bounding box center [176, 64] width 137 height 92
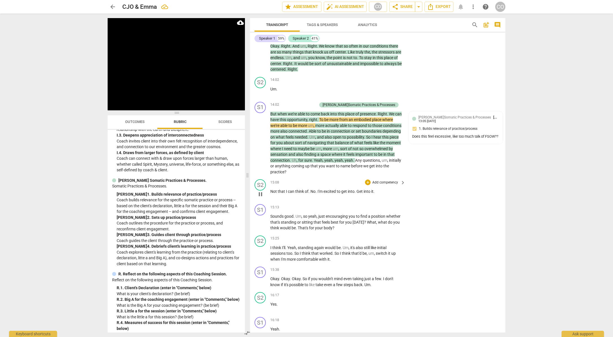
scroll to position [1461, 0]
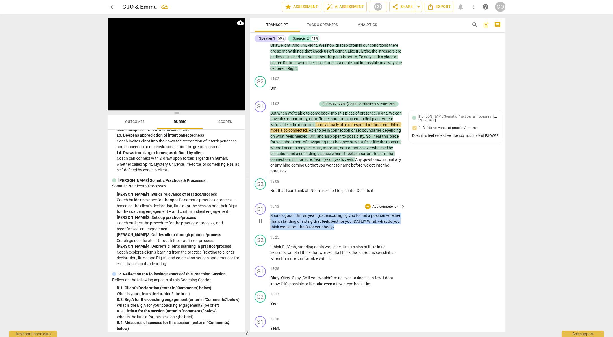
drag, startPoint x: 336, startPoint y: 251, endPoint x: 271, endPoint y: 239, distance: 66.1
click at [271, 230] on p "Sounds good . Um , so yeah , just encouraging you to find a position whether th…" at bounding box center [336, 221] width 132 height 18
click at [339, 243] on div "+" at bounding box center [340, 244] width 6 height 6
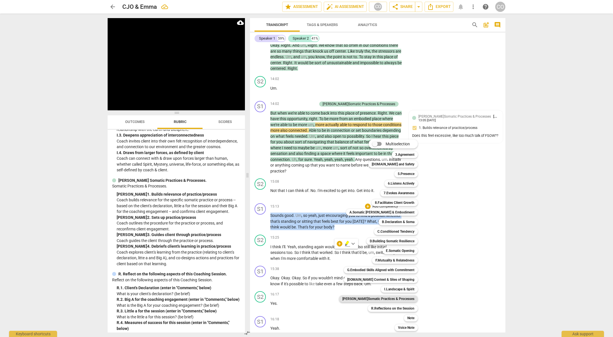
click at [396, 300] on b "[PERSON_NAME]Somatic Practices & Processes" at bounding box center [378, 298] width 72 height 7
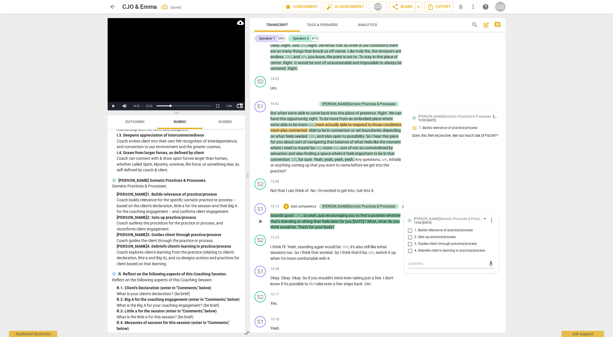
click at [439, 239] on span "2. Sets up practice/process" at bounding box center [434, 236] width 41 height 5
click at [414, 240] on input "2. Sets up practice/process" at bounding box center [409, 237] width 9 height 7
click at [175, 68] on video at bounding box center [176, 64] width 137 height 92
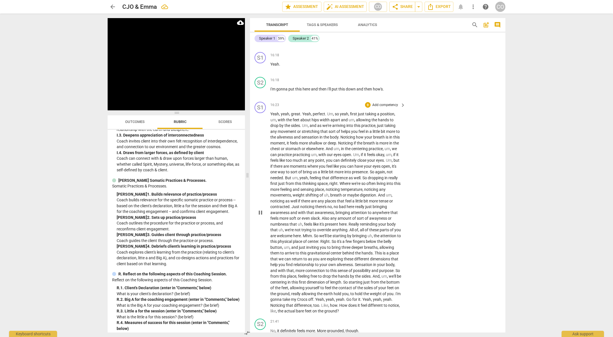
scroll to position [1731, 0]
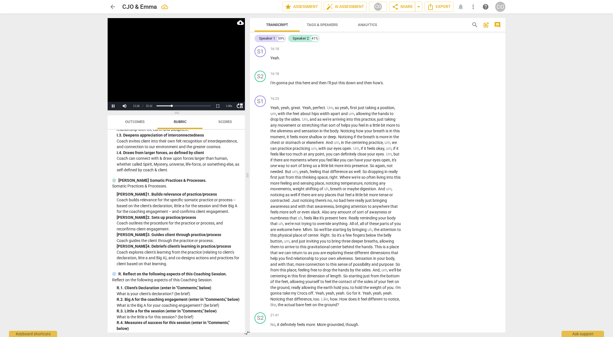
click at [169, 93] on video at bounding box center [176, 64] width 137 height 92
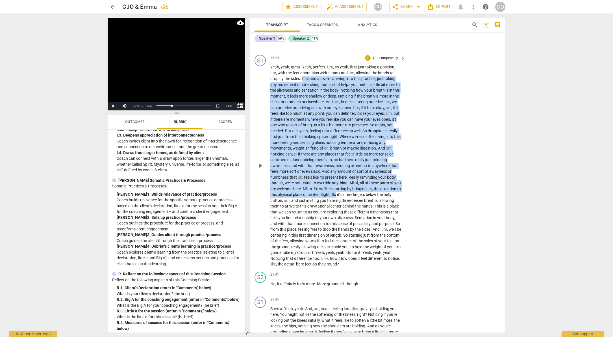
scroll to position [1788, 0]
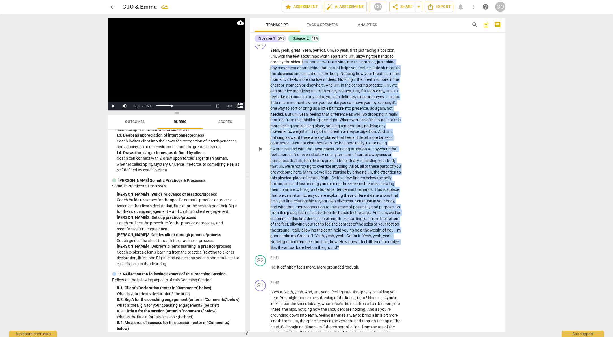
drag, startPoint x: 304, startPoint y: 143, endPoint x: 357, endPoint y: 272, distance: 138.5
click at [357, 250] on p "Yeah , yeah , great . Yeah , perfect . Um , so yeah , first just taking a posit…" at bounding box center [336, 148] width 132 height 203
click at [356, 264] on div "+" at bounding box center [357, 264] width 6 height 6
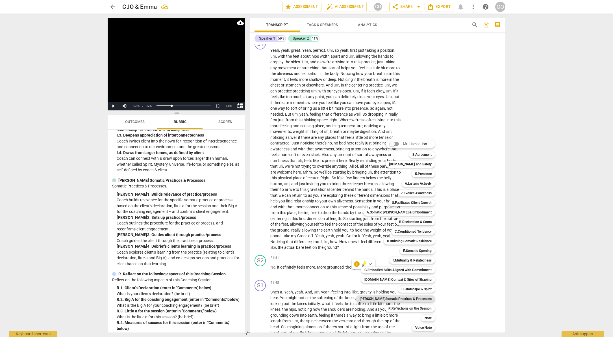
click at [420, 300] on b "[PERSON_NAME]Somatic Practices & Processes" at bounding box center [395, 298] width 72 height 7
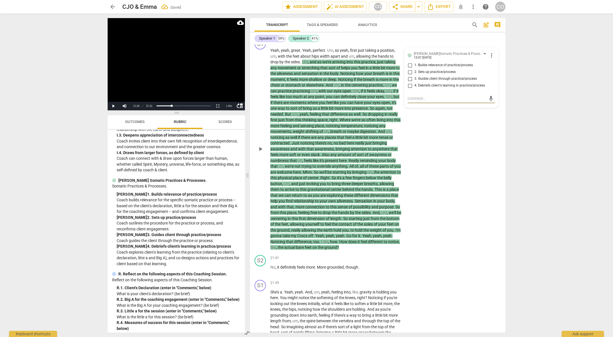
click at [453, 81] on span "3. Guides client through practice/process" at bounding box center [445, 78] width 62 height 5
click at [414, 82] on input "3. Guides client through practice/process" at bounding box center [409, 78] width 9 height 7
click at [451, 189] on div "S1 play_arrow pause 16:23 + Add competency J.Somatic Practices & Processes keyb…" at bounding box center [377, 144] width 255 height 217
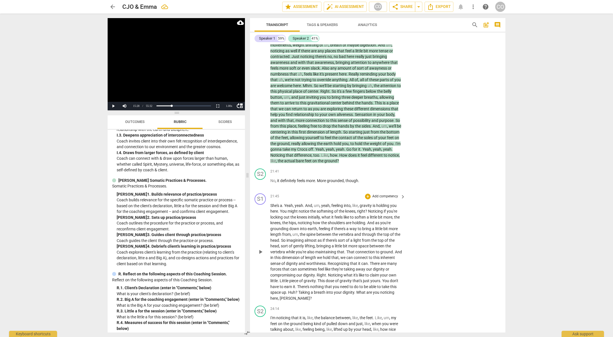
scroll to position [1963, 0]
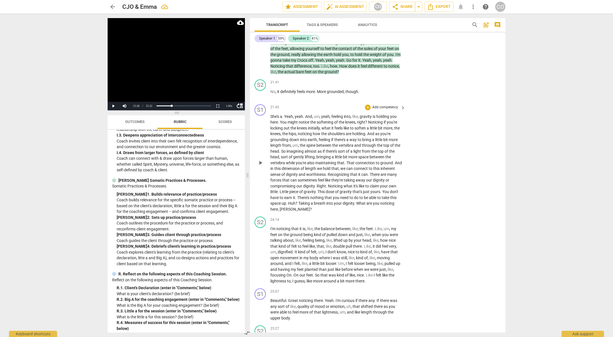
click at [310, 211] on span "?" at bounding box center [311, 209] width 2 height 5
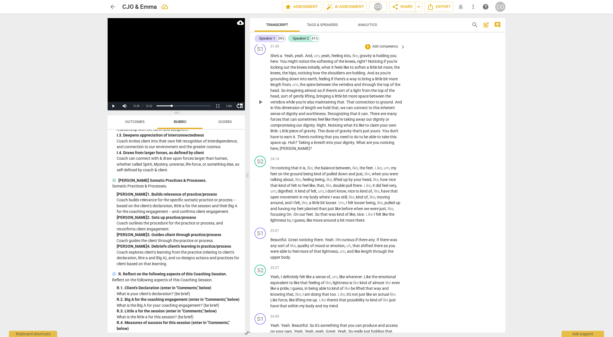
scroll to position [2024, 0]
drag, startPoint x: 372, startPoint y: 166, endPoint x: 369, endPoint y: 176, distance: 10.0
click at [369, 153] on div "S1 play_arrow pause 21:45 + Add competency keyboard_arrow_right She's a . Yeah …" at bounding box center [377, 97] width 255 height 112
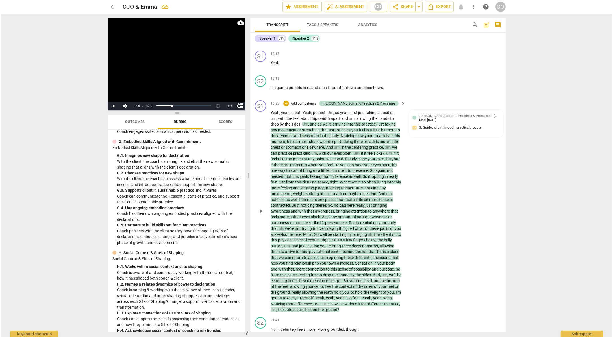
scroll to position [1688, 0]
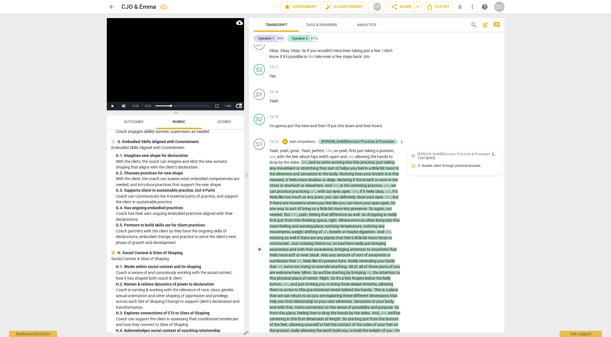
click at [431, 172] on div "[PERSON_NAME]Somatic Practices & Processes [PERSON_NAME] 13:07 [DATE] 3. Guides…" at bounding box center [454, 161] width 87 height 21
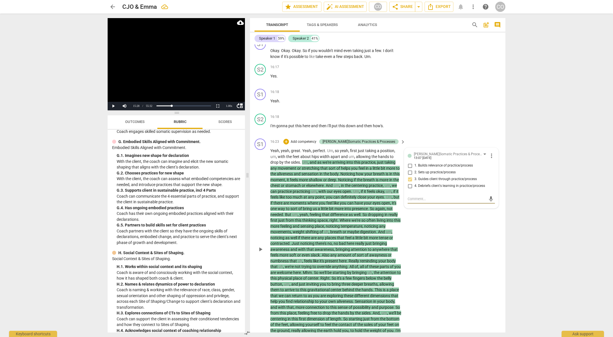
click at [427, 160] on div "S1 play_arrow pause 16:23 + Add competency J.Somatic Practices & Processes keyb…" at bounding box center [377, 244] width 255 height 217
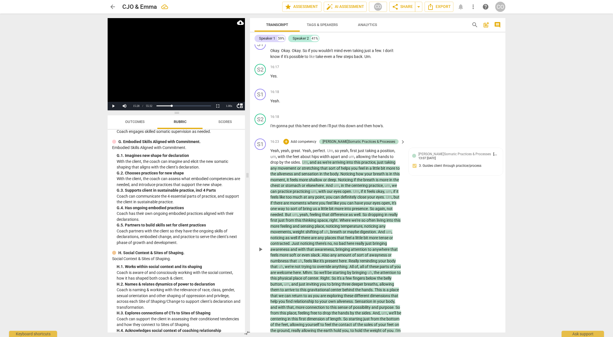
click at [270, 175] on div "play_arrow pause" at bounding box center [263, 249] width 14 height 199
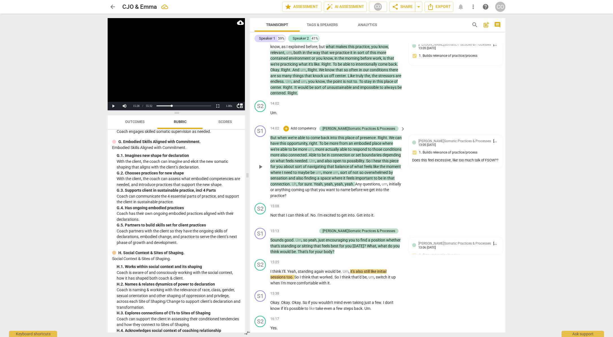
scroll to position [1438, 0]
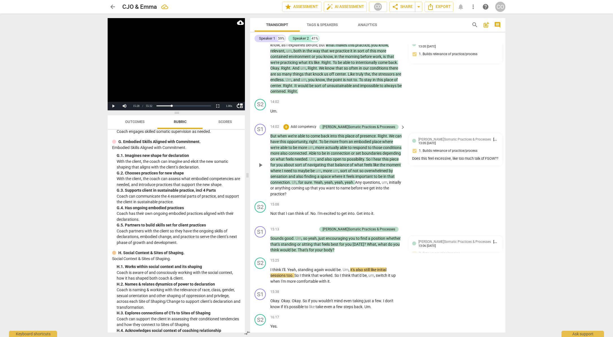
drag, startPoint x: 265, startPoint y: 160, endPoint x: 264, endPoint y: 211, distance: 51.7
click at [263, 195] on div "play_arrow pause" at bounding box center [263, 165] width 14 height 60
drag, startPoint x: 269, startPoint y: 160, endPoint x: 277, endPoint y: 189, distance: 30.4
click at [277, 189] on div "S1 play_arrow pause 14:02 + Add competency J.Somatic Practices & Processes keyb…" at bounding box center [377, 160] width 255 height 78
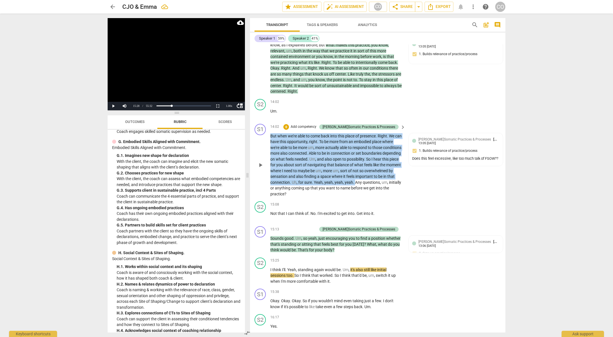
drag, startPoint x: 291, startPoint y: 213, endPoint x: 269, endPoint y: 158, distance: 58.5
click at [269, 158] on div "S1 play_arrow pause 14:02 + Add competency J.Somatic Practices & Processes keyb…" at bounding box center [377, 160] width 255 height 78
click at [296, 203] on div "+" at bounding box center [296, 205] width 6 height 6
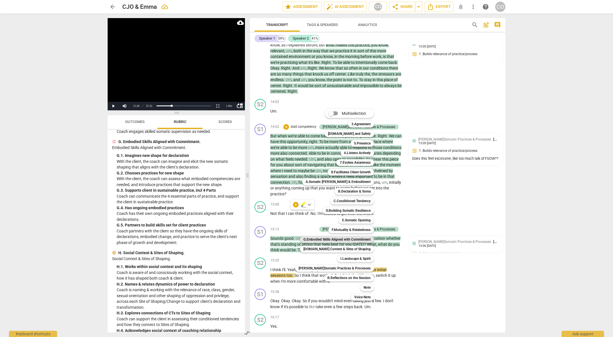
click at [334, 241] on b "G.Embodied Skills Aligned with Commitment" at bounding box center [336, 239] width 67 height 7
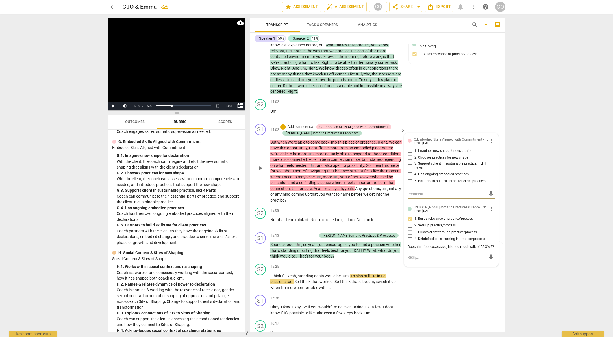
click at [408, 169] on input "3. Supports client in sustainable practice, incl 4 Parts" at bounding box center [409, 165] width 9 height 7
click at [410, 161] on input "2. Chooses practices for new shape" at bounding box center [409, 157] width 9 height 7
click at [466, 121] on div "S2 play_arrow pause 14:02 + Add competency keyboard_arrow_right Um ." at bounding box center [377, 109] width 255 height 25
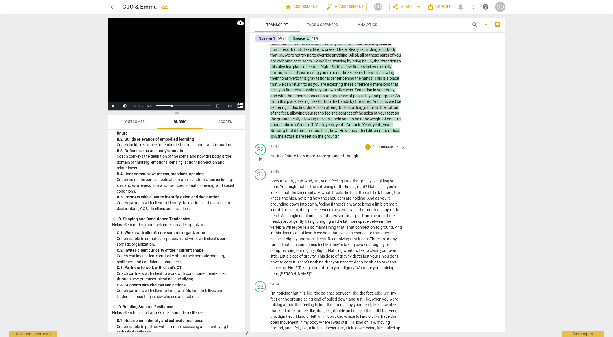
scroll to position [1930, 0]
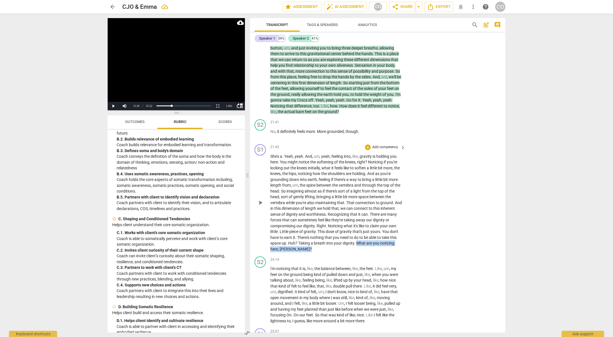
drag, startPoint x: 323, startPoint y: 274, endPoint x: 373, endPoint y: 267, distance: 50.1
click at [373, 252] on p "She's a . Yeah , yeah . And , um , yeah , feeling into , like , gravity is hold…" at bounding box center [336, 202] width 132 height 99
click at [311, 264] on div "+" at bounding box center [311, 265] width 6 height 6
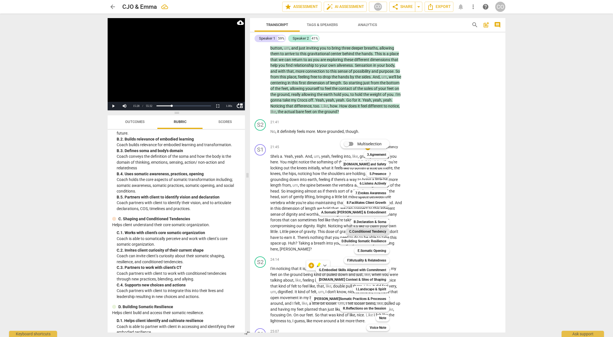
click at [363, 232] on b "C.Conditioned Tendency" at bounding box center [367, 231] width 37 height 7
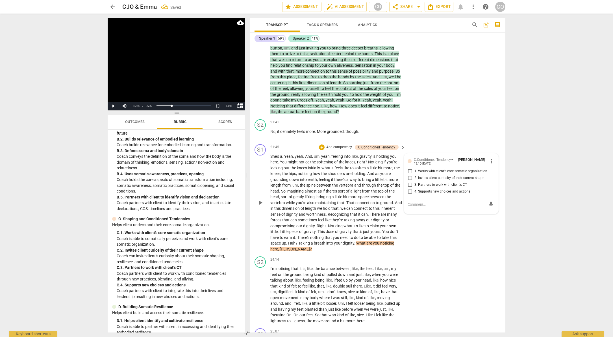
click at [447, 180] on span "2. Invites client curiosity of their current shape" at bounding box center [449, 177] width 70 height 5
click at [414, 181] on input "2. Invites client curiosity of their current shape" at bounding box center [409, 178] width 9 height 7
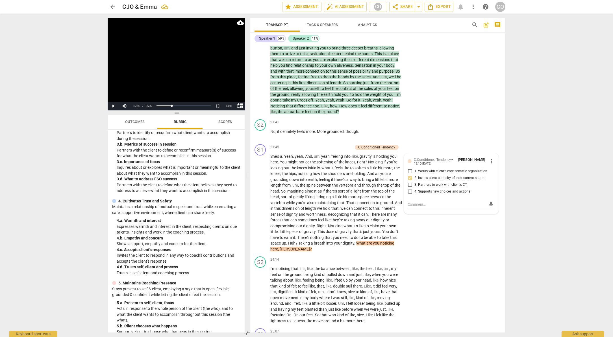
scroll to position [37, 0]
click at [479, 254] on div "S1 play_arrow pause 21:45 + Add competency C.Conditioned Tendency keyboard_arro…" at bounding box center [377, 198] width 255 height 112
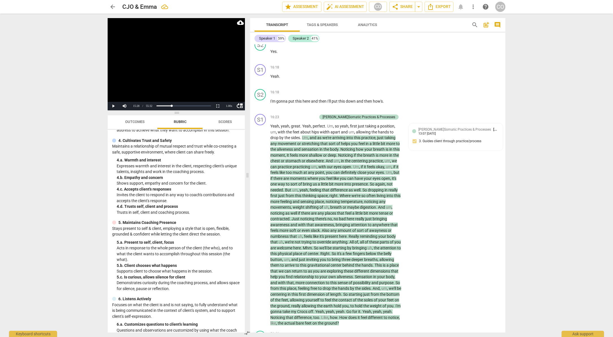
scroll to position [1690, 0]
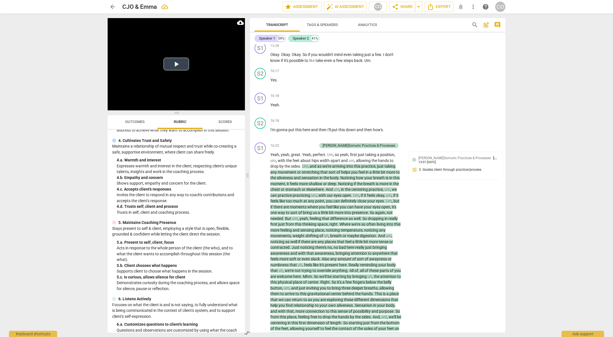
click at [179, 71] on video at bounding box center [176, 64] width 137 height 92
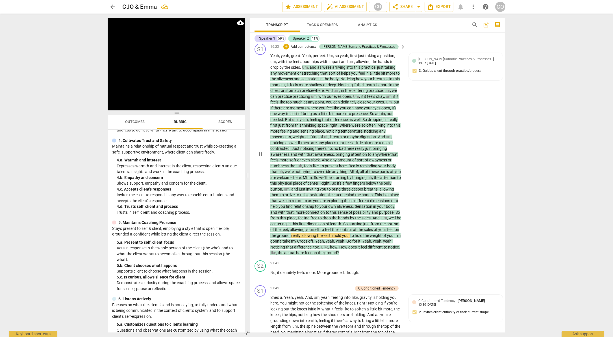
scroll to position [1790, 0]
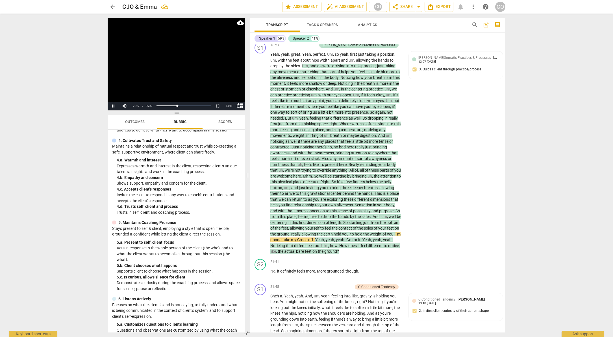
click at [200, 86] on video at bounding box center [176, 64] width 137 height 92
click at [393, 236] on span "." at bounding box center [394, 234] width 2 height 5
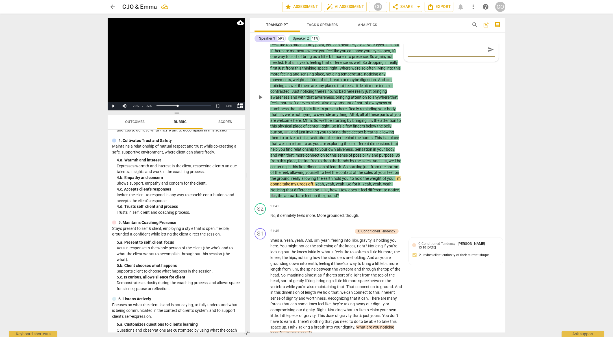
scroll to position [1856, 0]
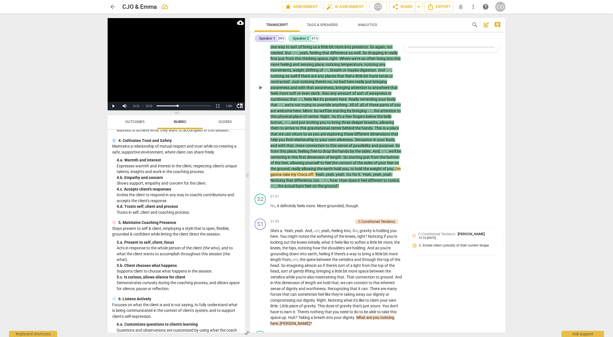
click at [393, 171] on span "." at bounding box center [394, 168] width 2 height 5
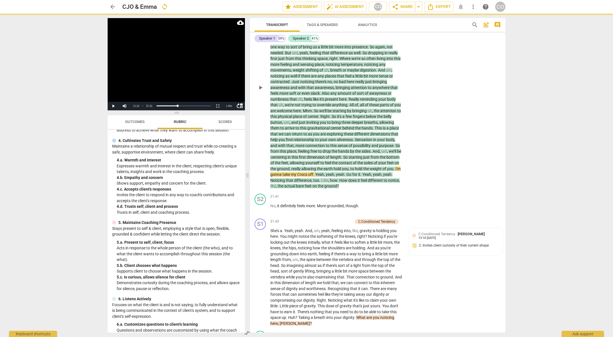
scroll to position [1798, 0]
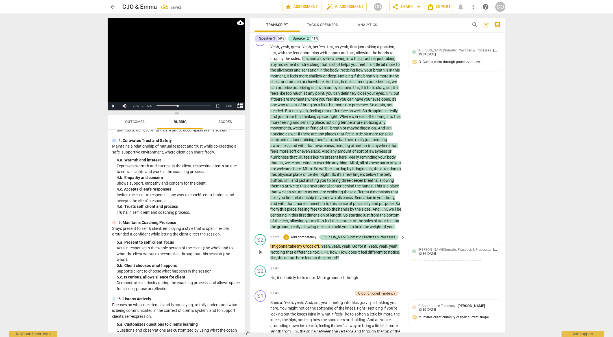
click at [342, 248] on span "yeah" at bounding box center [346, 246] width 8 height 5
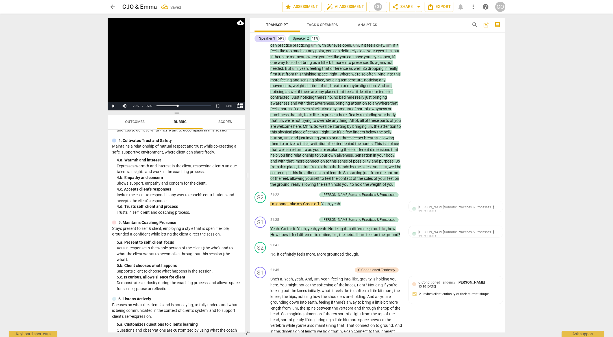
scroll to position [1844, 0]
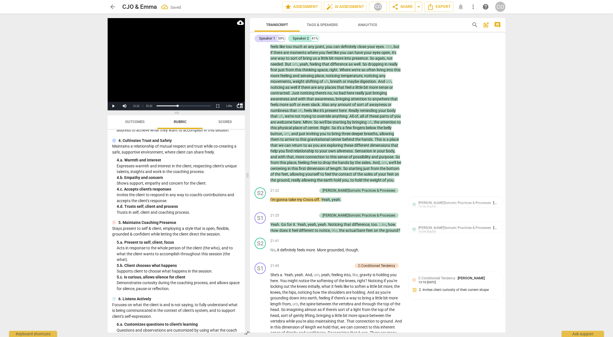
click at [190, 77] on video at bounding box center [176, 64] width 137 height 92
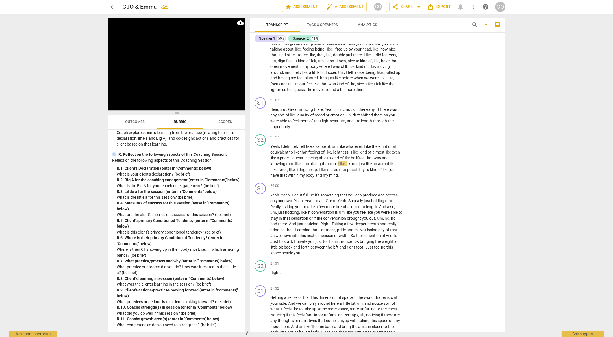
scroll to position [1510, 0]
click at [177, 87] on video at bounding box center [176, 64] width 137 height 92
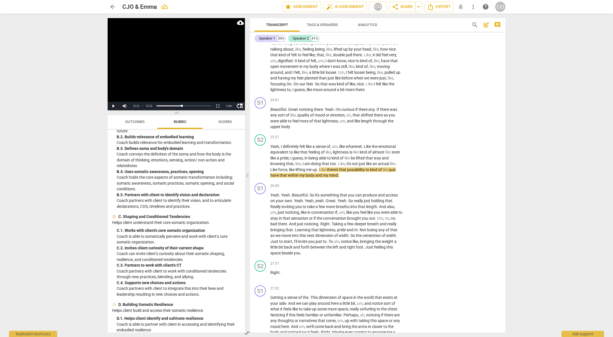
scroll to position [659, 0]
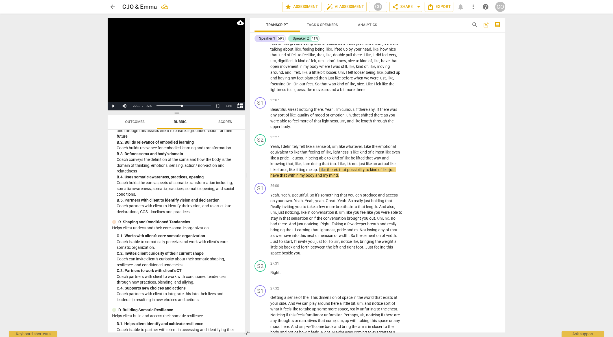
click at [157, 93] on video at bounding box center [176, 64] width 137 height 92
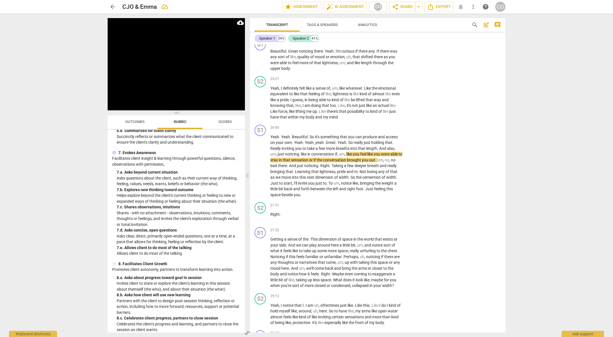
scroll to position [358, 0]
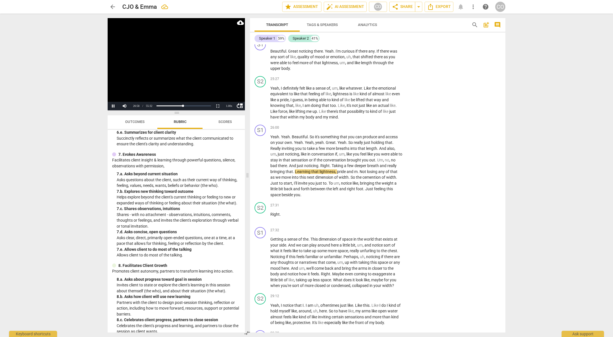
click at [172, 97] on video at bounding box center [176, 64] width 137 height 92
click at [293, 174] on span "." at bounding box center [294, 171] width 2 height 5
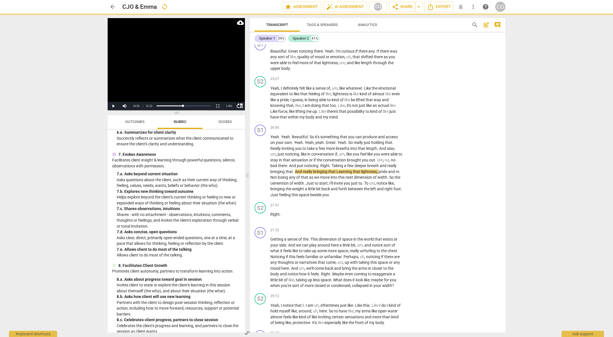
click at [209, 87] on video at bounding box center [176, 64] width 137 height 92
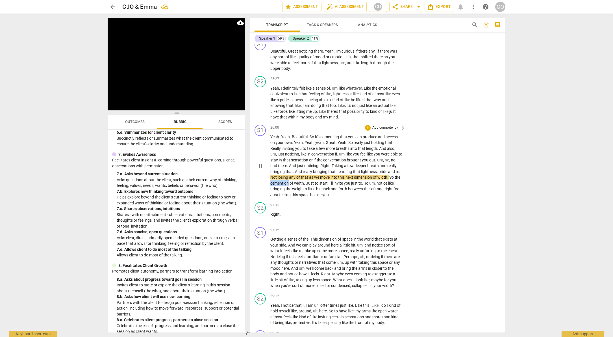
drag, startPoint x: 288, startPoint y: 216, endPoint x: 269, endPoint y: 216, distance: 18.4
click at [269, 200] on div "S1 play_arrow pause 26:00 + Add competency keyboard_arrow_right Yeah . Yeah . B…" at bounding box center [377, 161] width 255 height 78
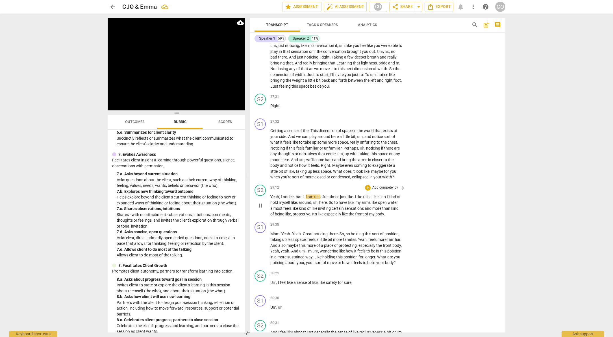
scroll to position [2361, 0]
click at [337, 264] on span "move" at bounding box center [332, 262] width 10 height 5
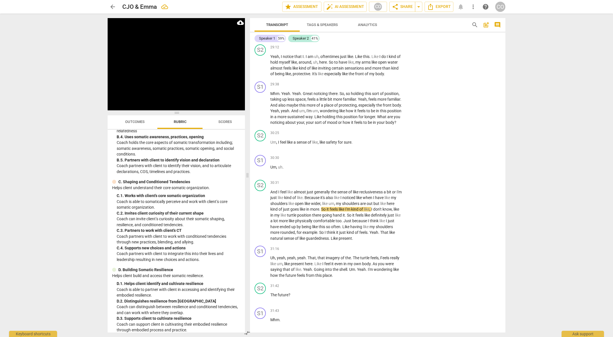
scroll to position [700, 0]
click at [322, 119] on span "Like" at bounding box center [318, 116] width 8 height 5
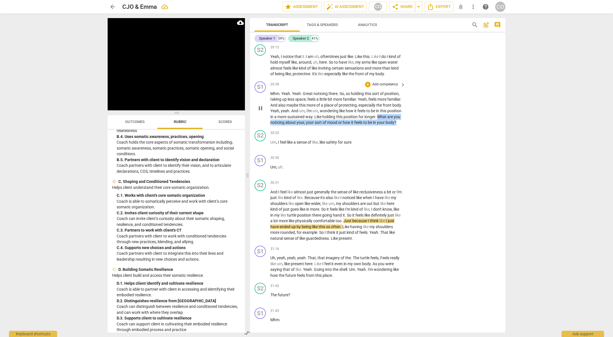
drag, startPoint x: 270, startPoint y: 163, endPoint x: 291, endPoint y: 170, distance: 21.9
click at [291, 125] on p "Mhm . Yeah . Yeah . Great noticing there . So , so holding this sort of positio…" at bounding box center [336, 108] width 132 height 35
click at [293, 162] on div "+" at bounding box center [294, 162] width 6 height 6
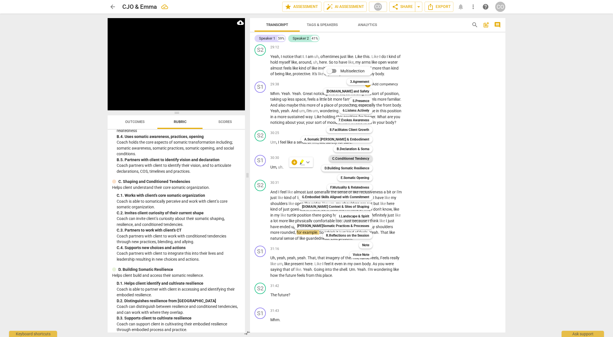
click at [354, 158] on b "C.Conditioned Tendency" at bounding box center [350, 158] width 37 height 7
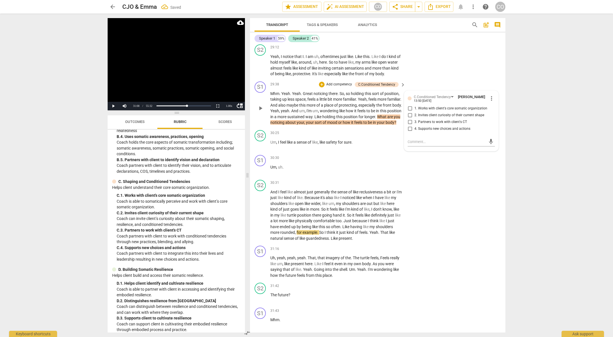
click at [435, 118] on span "2. Invites client curiosity of their current shape" at bounding box center [449, 115] width 70 height 5
click at [414, 119] on input "2. Invites client curiosity of their current shape" at bounding box center [409, 115] width 9 height 7
click at [439, 144] on textarea at bounding box center [446, 141] width 78 height 5
click at [488, 147] on span "send" at bounding box center [491, 144] width 6 height 6
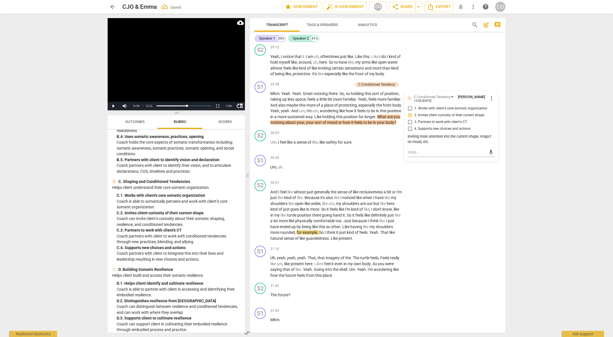
click at [183, 68] on video at bounding box center [176, 64] width 137 height 92
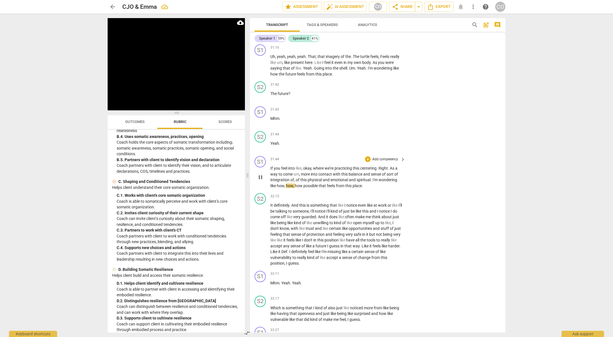
scroll to position [2709, 0]
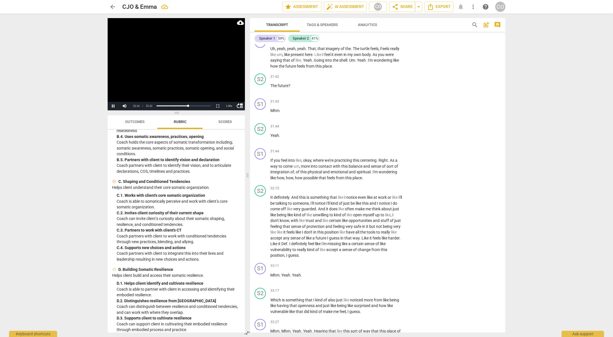
click at [189, 93] on video at bounding box center [176, 64] width 137 height 92
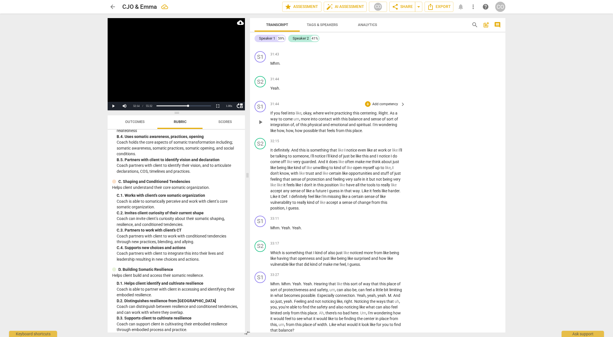
scroll to position [2757, 0]
click at [213, 90] on video at bounding box center [176, 64] width 137 height 92
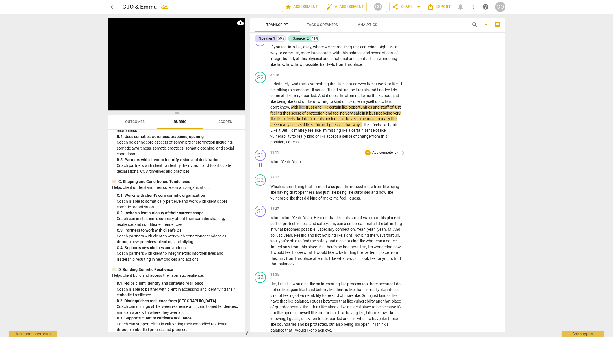
scroll to position [2823, 0]
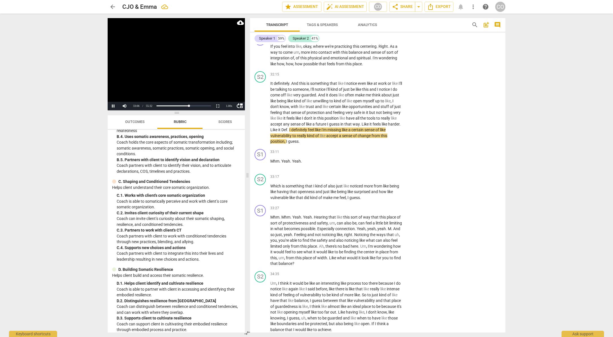
click at [201, 90] on video at bounding box center [176, 64] width 137 height 92
click at [167, 92] on video at bounding box center [176, 64] width 137 height 92
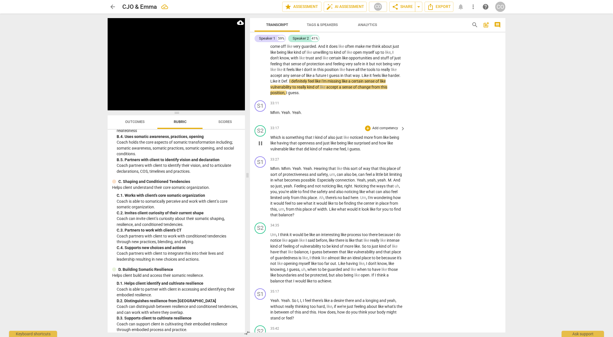
scroll to position [2873, 0]
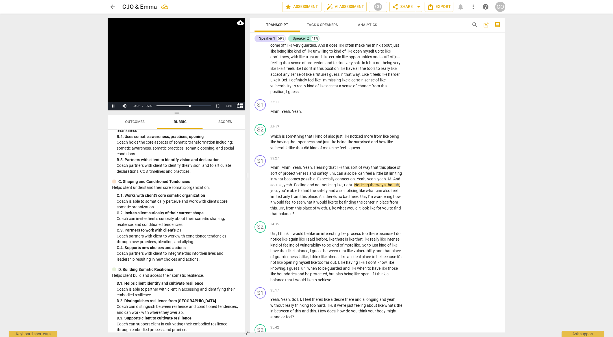
click at [178, 90] on video at bounding box center [176, 64] width 137 height 92
click at [322, 187] on span "not" at bounding box center [318, 184] width 7 height 5
click at [195, 66] on video at bounding box center [176, 64] width 137 height 92
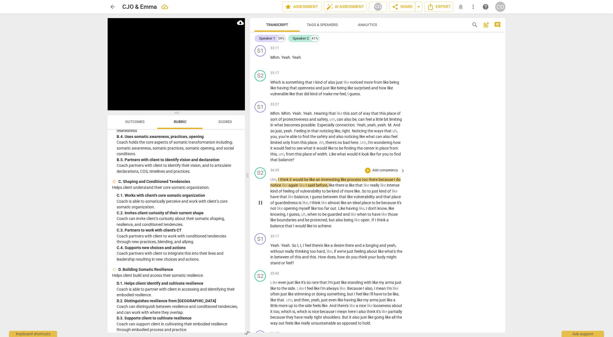
scroll to position [2929, 0]
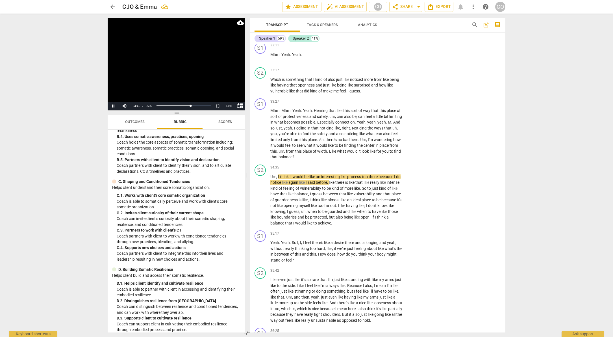
click at [166, 73] on video at bounding box center [176, 64] width 137 height 92
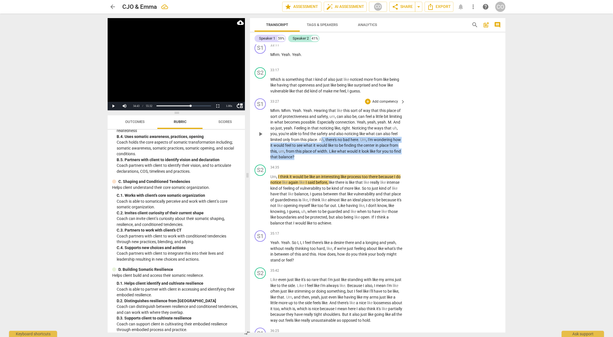
drag, startPoint x: 343, startPoint y: 204, endPoint x: 345, endPoint y: 187, distance: 17.3
click at [345, 160] on p "Mhm . Mhm . Yeah . Yeah . Hearing that like this sort of way that this place of…" at bounding box center [336, 134] width 132 height 52
click at [340, 197] on div "+" at bounding box center [340, 197] width 6 height 6
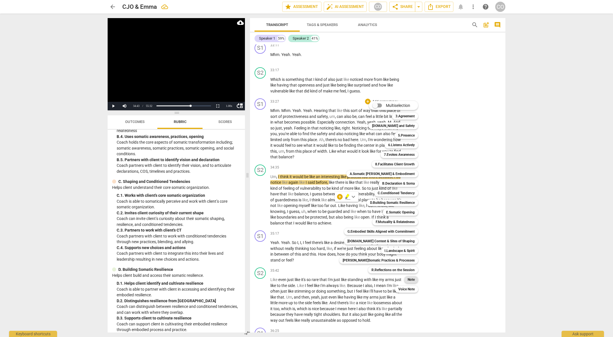
click at [409, 278] on b "Note" at bounding box center [410, 279] width 7 height 7
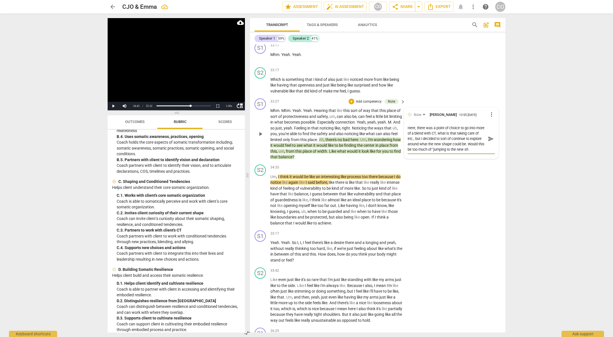
scroll to position [5, 0]
click at [472, 265] on div "S1 play_arrow pause 35:17 + Add competency keyboard_arrow_right Yeah . Yeah . S…" at bounding box center [377, 246] width 255 height 37
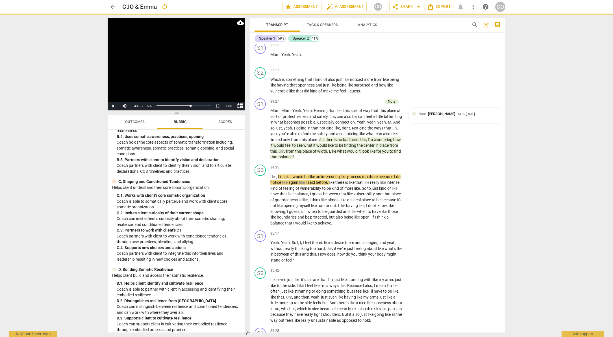
click at [174, 79] on video at bounding box center [176, 64] width 137 height 92
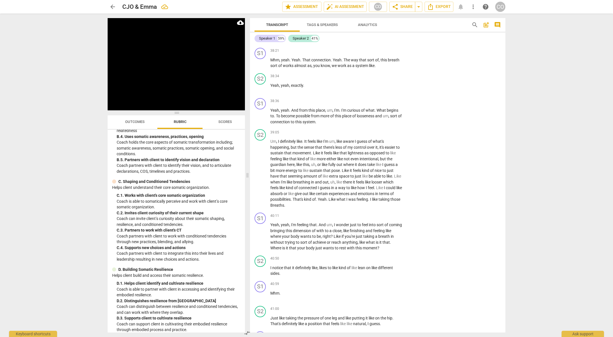
scroll to position [3368, 0]
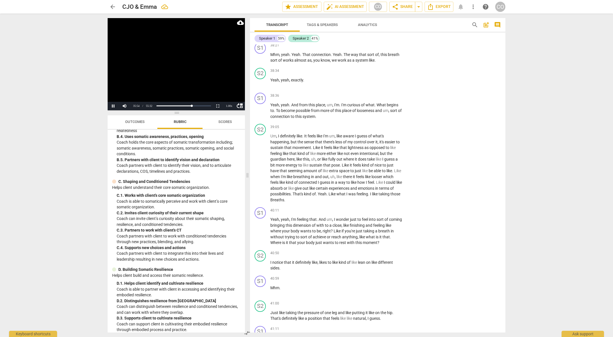
click at [177, 84] on video at bounding box center [176, 64] width 137 height 92
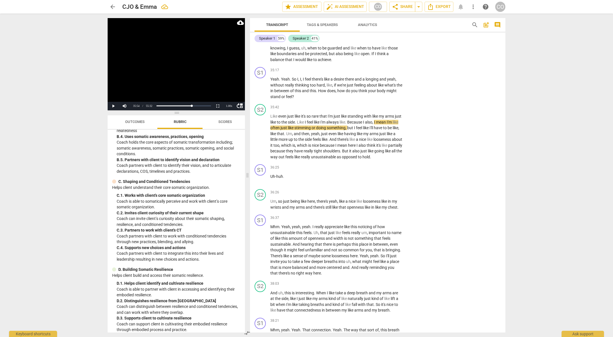
scroll to position [3071, 0]
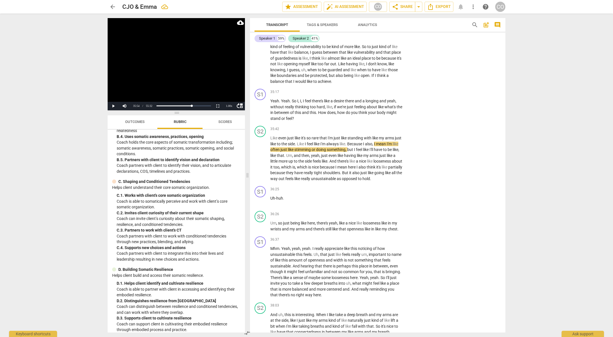
click at [171, 81] on video at bounding box center [176, 64] width 137 height 92
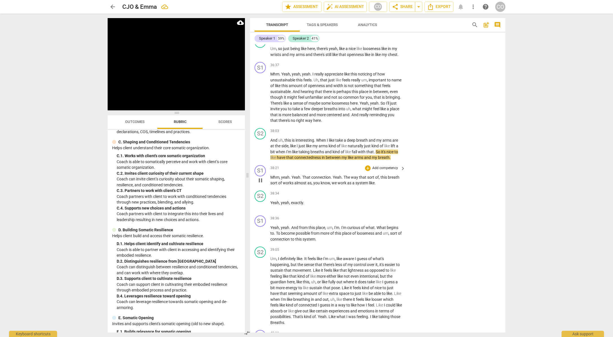
scroll to position [3248, 0]
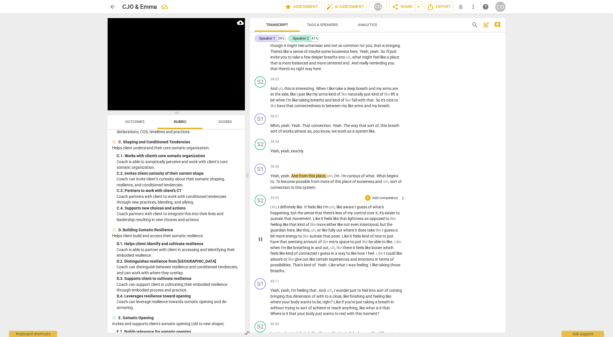
scroll to position [3339, 0]
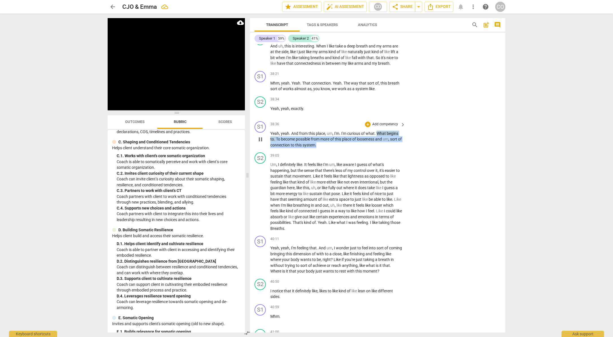
drag, startPoint x: 377, startPoint y: 185, endPoint x: 375, endPoint y: 197, distance: 12.1
click at [375, 148] on p "Yeah , yeah . And from this place , um , I'm . I'm curious of what . What begin…" at bounding box center [336, 139] width 132 height 18
click at [327, 190] on div "+" at bounding box center [326, 190] width 6 height 6
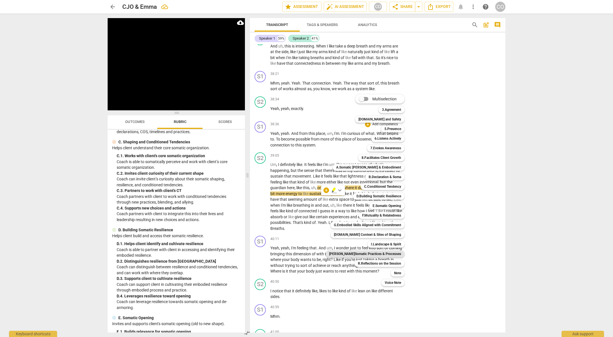
click at [384, 253] on b "[PERSON_NAME]Somatic Practices & Processes" at bounding box center [365, 253] width 72 height 7
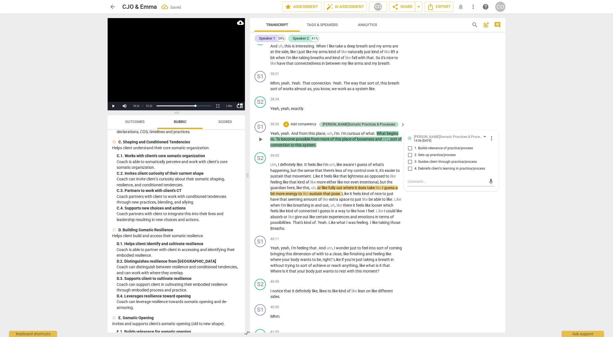
click at [428, 171] on span "4. Debriefs client's learning in practice/process" at bounding box center [449, 168] width 71 height 5
click at [414, 172] on input "4. Debriefs client's learning in practice/process" at bounding box center [409, 168] width 9 height 7
checkbox input "true"
click at [481, 233] on div "S2 play_arrow pause 39:05 + Add competency keyboard_arrow_right Um , I definite…" at bounding box center [377, 191] width 255 height 83
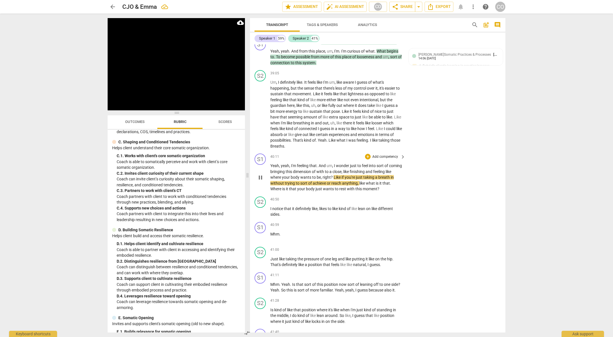
scroll to position [3449, 0]
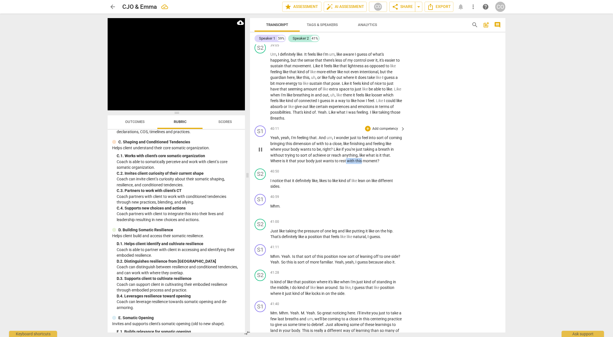
drag, startPoint x: 362, startPoint y: 213, endPoint x: 346, endPoint y: 212, distance: 15.8
click at [346, 164] on p "Yeah , yeah , I'm feeling that . And um , I wonder just to feel into sort of co…" at bounding box center [336, 149] width 132 height 29
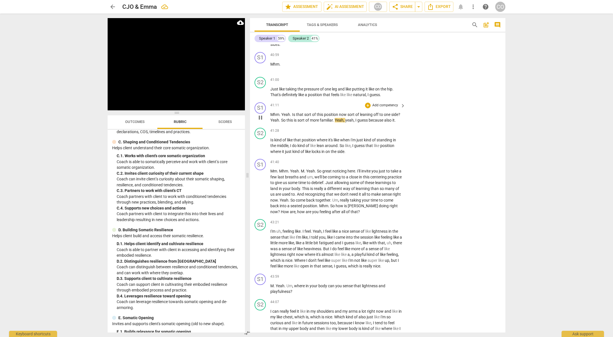
scroll to position [3593, 0]
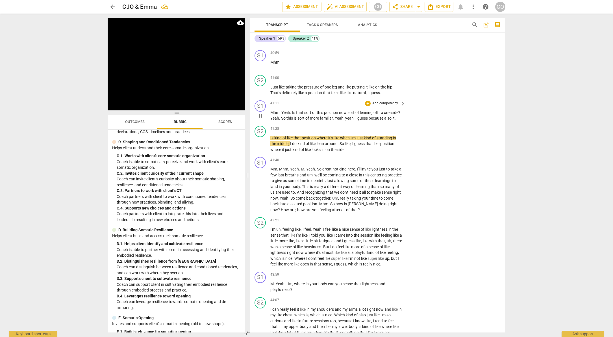
click at [355, 120] on span "," at bounding box center [355, 118] width 2 height 5
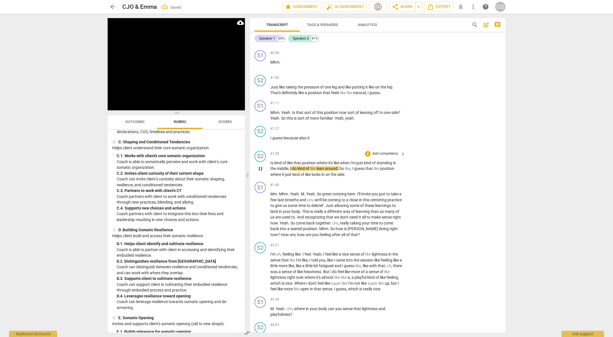
click at [271, 165] on span "Is" at bounding box center [272, 162] width 4 height 5
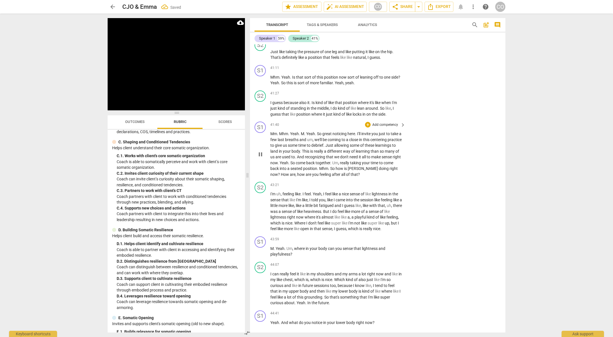
scroll to position [3629, 0]
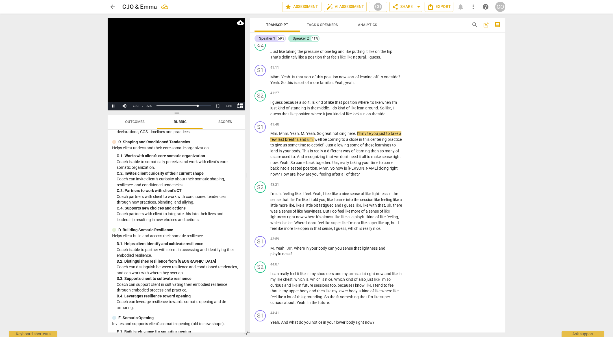
click at [167, 80] on video at bounding box center [176, 64] width 137 height 92
drag, startPoint x: 316, startPoint y: 183, endPoint x: 343, endPoint y: 196, distance: 29.3
click at [343, 177] on p "Mm . Mhm . Yeah . M . Yeah . So great noticing here . I'll invite you just to t…" at bounding box center [336, 153] width 132 height 46
click at [348, 191] on div "+" at bounding box center [347, 191] width 6 height 6
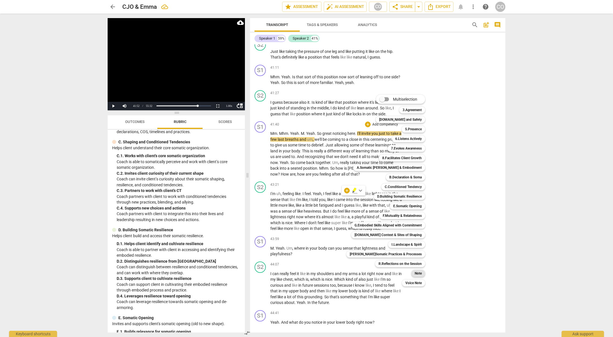
click at [415, 274] on b "Note" at bounding box center [418, 273] width 7 height 7
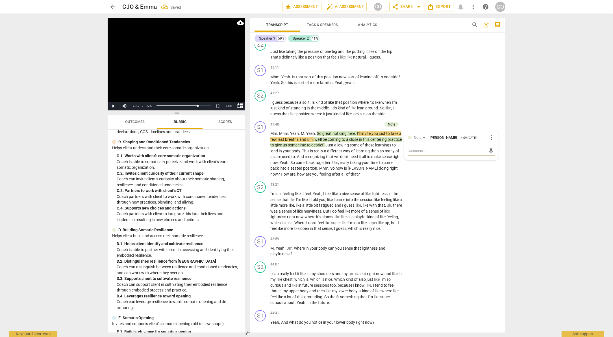
type textarea "H"
type textarea "He"
type textarea "Her"
type textarea "Here"
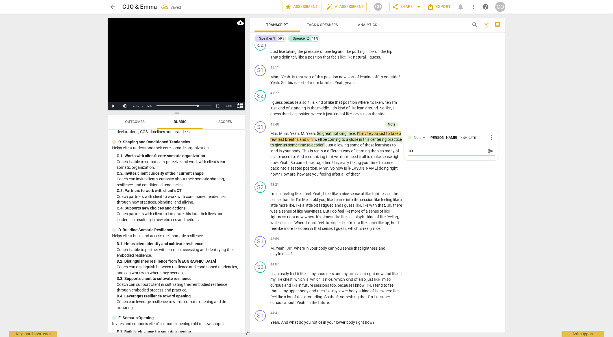
type textarea "Here"
type textarea "Here,"
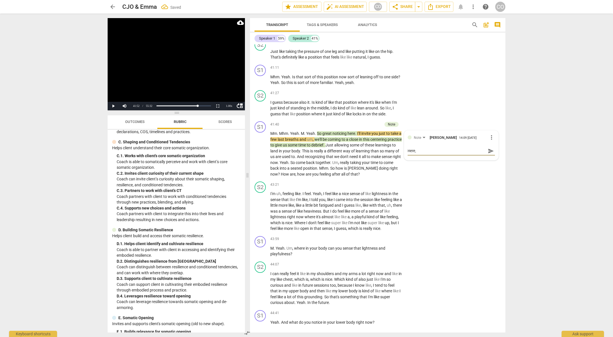
type textarea "Here, I"
type textarea "Here, I'"
type textarea "Here, I'm"
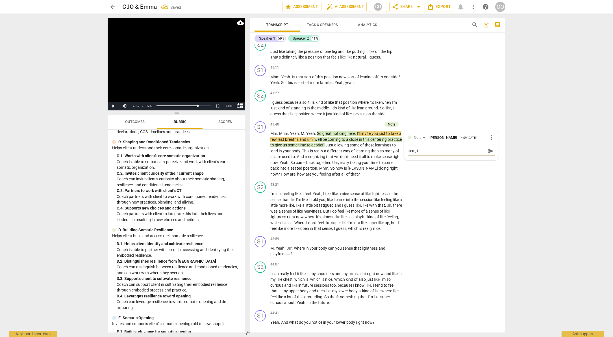
type textarea "Here, I'm"
type textarea "Here, I'm w"
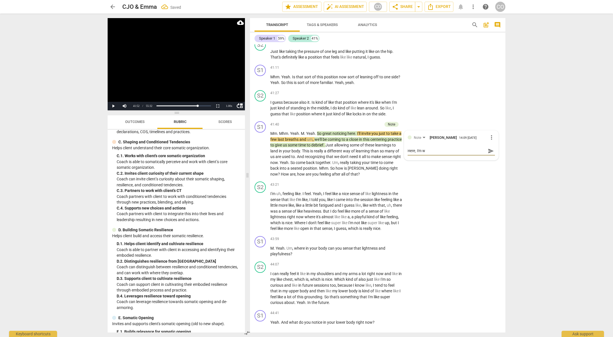
type textarea "Here, I'm wo"
type textarea "Here, I'm won"
type textarea "Here, I'm wond"
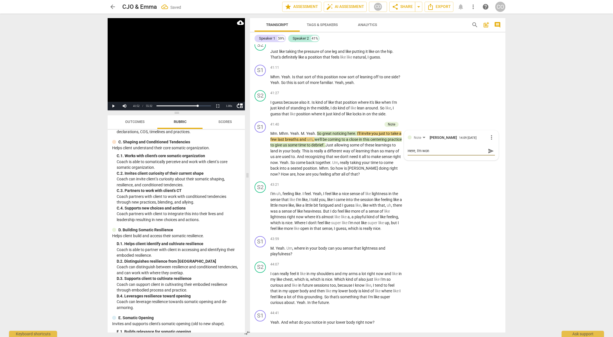
type textarea "Here, I'm wond"
type textarea "Here, I'm wonde"
type textarea "Here, I'm wonder"
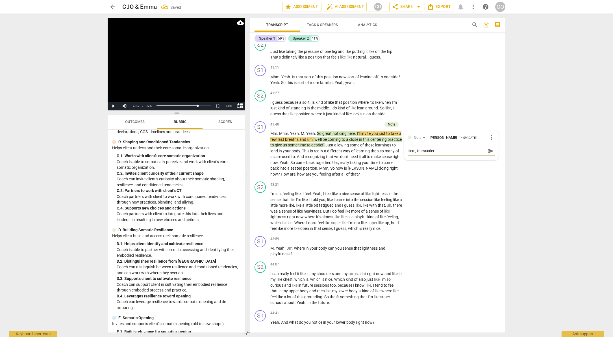
type textarea "Here, I'm wonderi"
type textarea "Here, I'm wonderin"
type textarea "Here, I'm wondering"
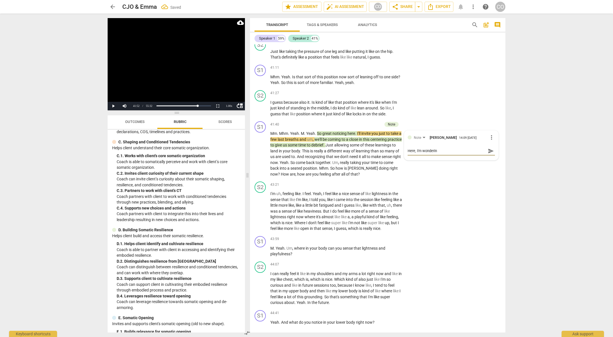
type textarea "Here, I'm wondering"
type textarea "Here, I'm wondering i"
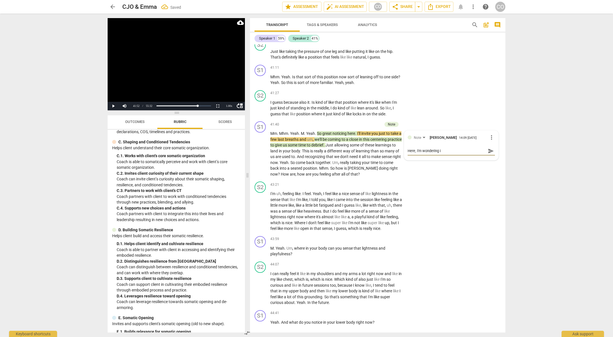
type textarea "Here, I'm wondering if"
type textarea "Here, I'm wondering if t"
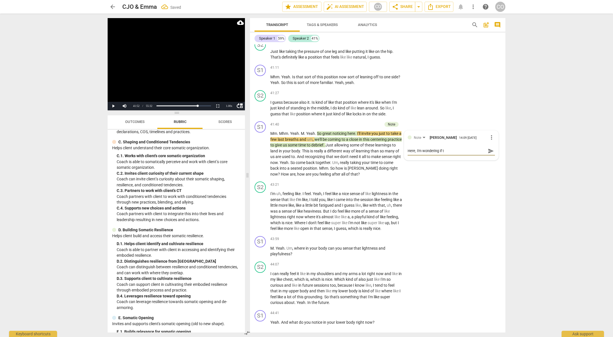
type textarea "Here, I'm wondering if th"
type textarea "Here, I'm wondering if the"
type textarea "Here, I'm wondering if ther"
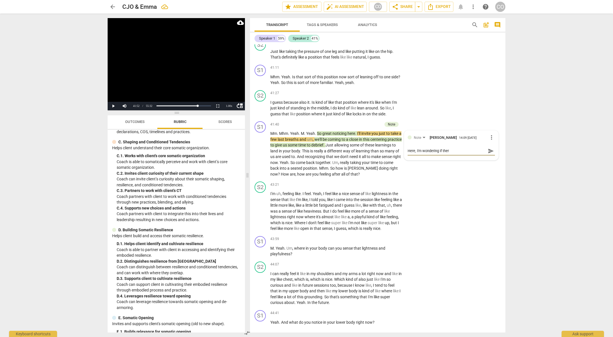
type textarea "Here, I'm wondering if there"
type textarea "Here, I'm wondering if there a"
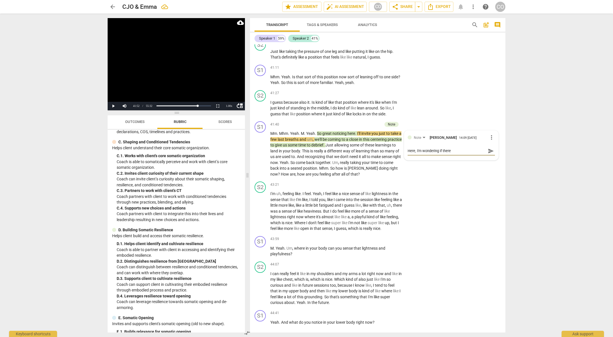
type textarea "Here, I'm wondering if there a"
type textarea "Here, I'm wondering if there al"
type textarea "Here, I'm wondering if there a"
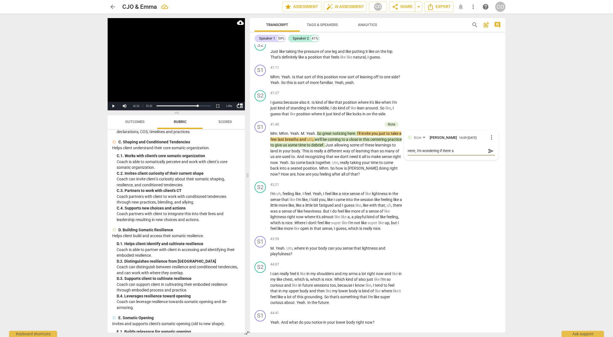
type textarea "Here, I'm wondering if there ar"
type textarea "Here, I'm wondering if there are"
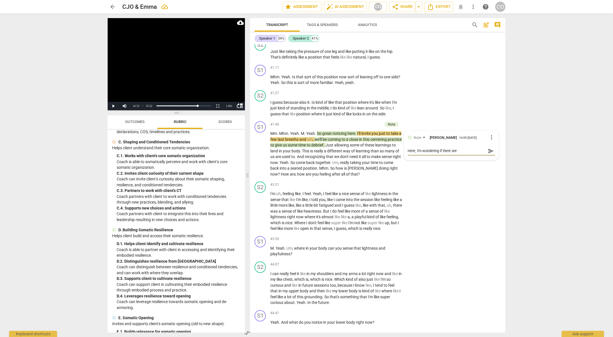
type textarea "Here, I'm wondering if there are"
type textarea "Here, I'm wondering if there are a"
type textarea "Here, I'm wondering if there are al"
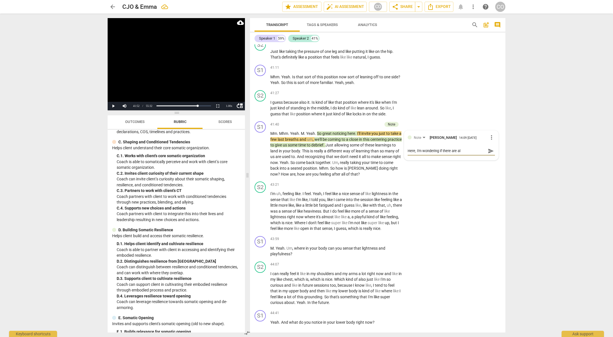
type textarea "Here, I'm wondering if there are alt"
type textarea "Here, I'm wondering if there are alte"
type textarea "Here, I'm wondering if there are alter"
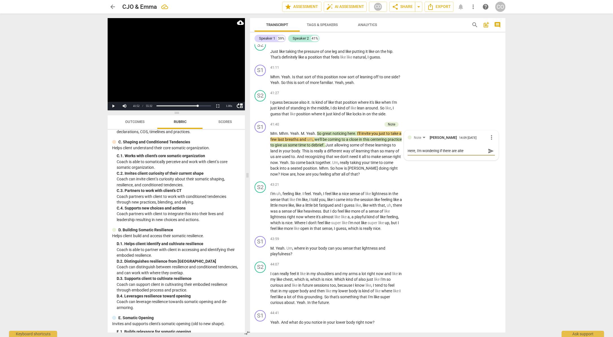
type textarea "Here, I'm wondering if there are alter"
type textarea "Here, I'm wondering if there are altern"
type textarea "Here, I'm wondering if there are alterna"
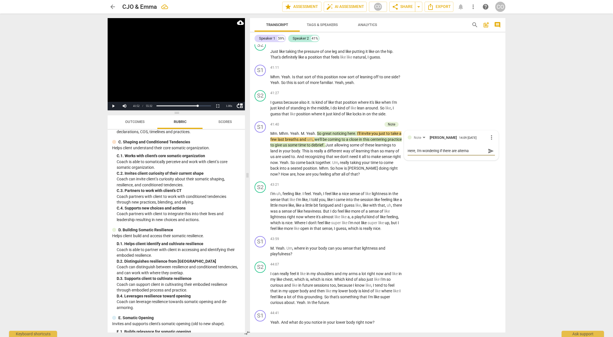
type textarea "Here, I'm wondering if there are alternat"
type textarea "Here, I'm wondering if there are alternate"
type textarea "Here, I'm wondering if there are alternat"
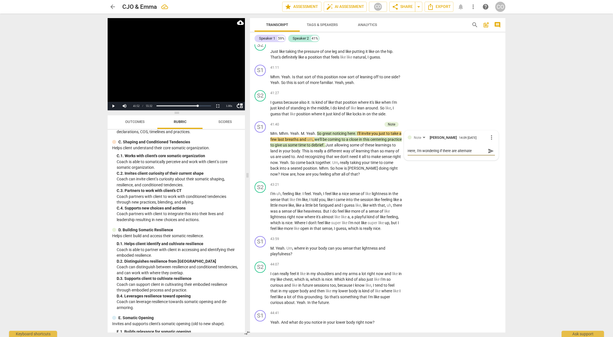
type textarea "Here, I'm wondering if there are alternat"
type textarea "Here, I'm wondering if there are alternati"
type textarea "Here, I'm wondering if there are alternativ"
type textarea "Here, I'm wondering if there are alternative"
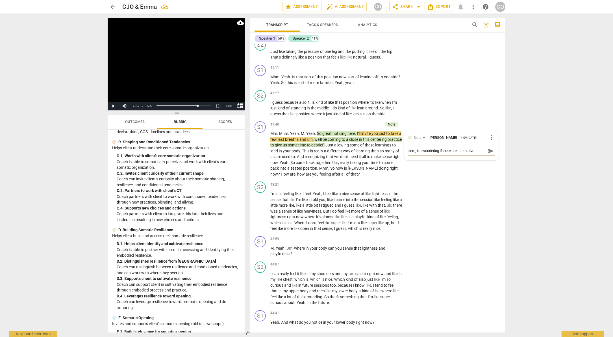
type textarea "Here, I'm wondering if there are alternative"
type textarea "Here, I'm wondering if there are alternative w"
type textarea "Here, I'm wondering if there are alternative wa"
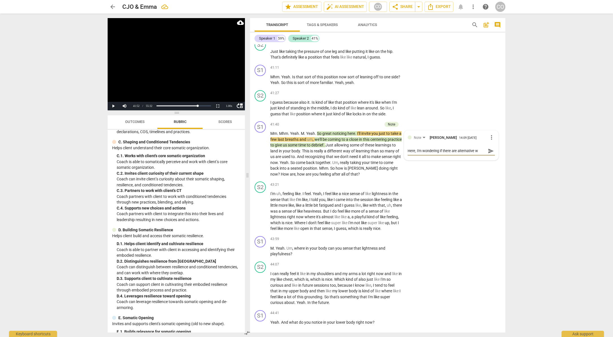
type textarea "Here, I'm wondering if there are alternative wa"
type textarea "Here, I'm wondering if there are alternative way"
type textarea "Here, I'm wondering if there are alternative ways"
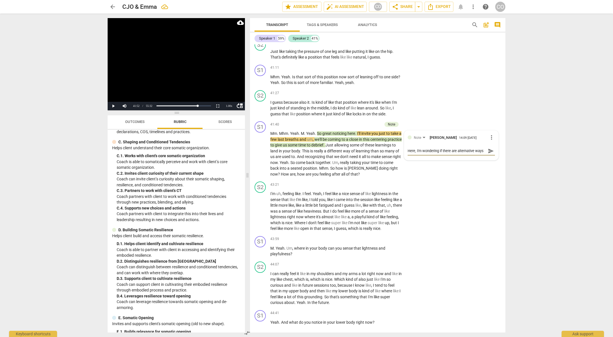
type textarea "Here, I'm wondering if there are alternative ways"
type textarea "Here, I'm wondering if there are alternative ways to"
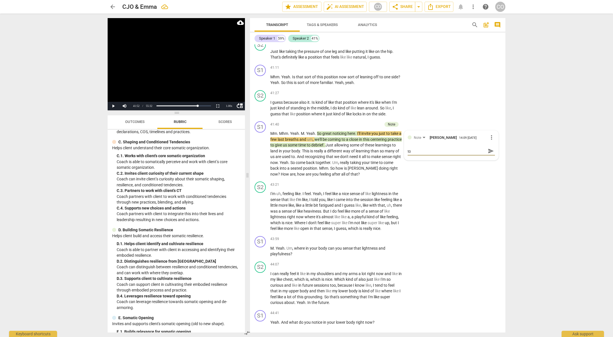
type textarea "Here, I'm wondering if there are alternative ways to ""
type textarea "Here, I'm wondering if there are alternative ways to "c"
type textarea "Here, I'm wondering if there are alternative ways to "cl"
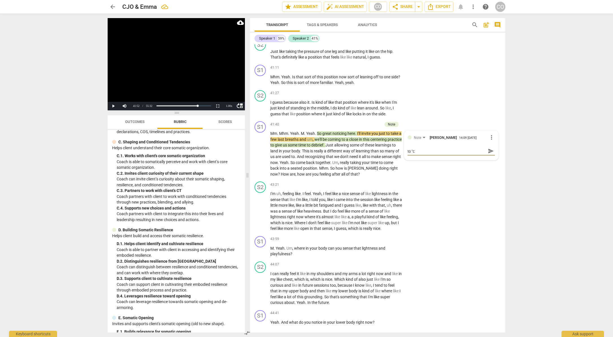
type textarea "Here, I'm wondering if there are alternative ways to "cl"
type textarea "Here, I'm wondering if there are alternative ways to "clo"
type textarea "Here, I'm wondering if there are alternative ways to "clos"
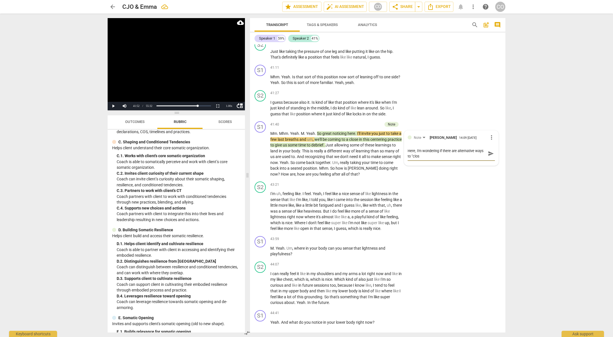
scroll to position [0, 0]
type textarea "Here, I'm wondering if there are alternative ways to "close"
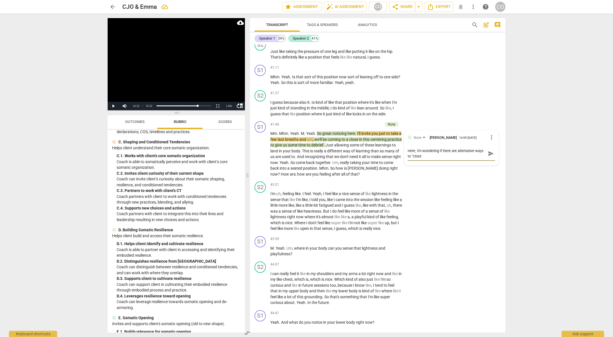
type textarea "Here, I'm wondering if there are alternative ways to "close"
type textarea "Here, I'm wondering if there are alternative ways to "close""
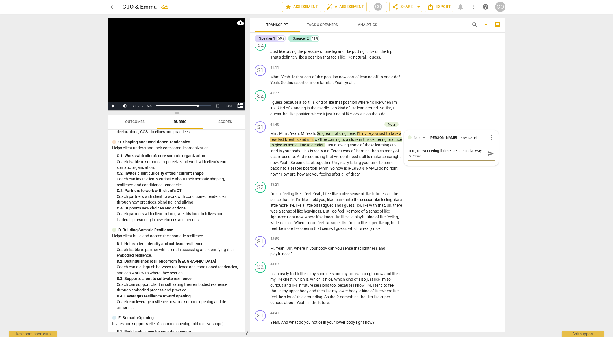
type textarea "Here, I'm wondering if there are alternative ways to "close""
type textarea "Here, I'm wondering if there are alternative ways to "close" t"
type textarea "Here, I'm wondering if there are alternative ways to "close" th"
type textarea "Here, I'm wondering if there are alternative ways to "close" the"
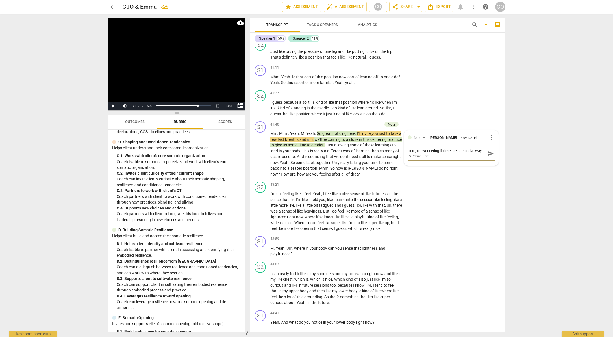
type textarea "Here, I'm wondering if there are alternative ways to "close" the"
type textarea "Here, I'm wondering if there are alternative ways to "close" the p"
type textarea "Here, I'm wondering if there are alternative ways to "close" the pr"
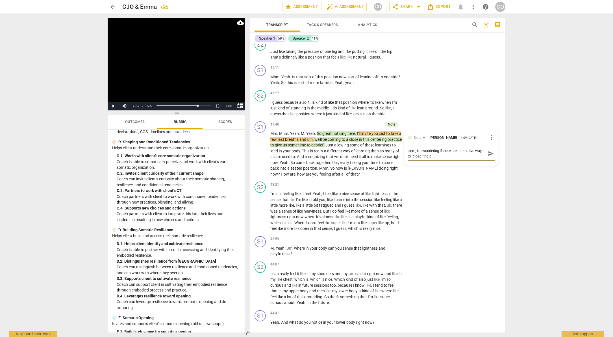
type textarea "Here, I'm wondering if there are alternative ways to "close" the pr"
type textarea "Here, I'm wondering if there are alternative ways to "close" the pra"
type textarea "Here, I'm wondering if there are alternative ways to "close" the prac"
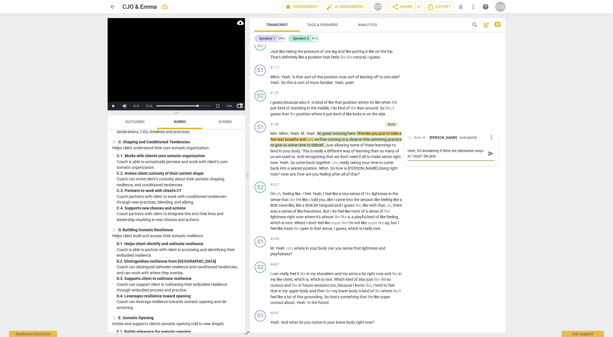
type textarea "Here, I'm wondering if there are alternative ways to "close" the pract"
type textarea "Here, I'm wondering if there are alternative ways to "close" the practi"
type textarea "Here, I'm wondering if there are alternative ways to "close" the practic"
type textarea "Here, I'm wondering if there are alternative ways to "close" the practice"
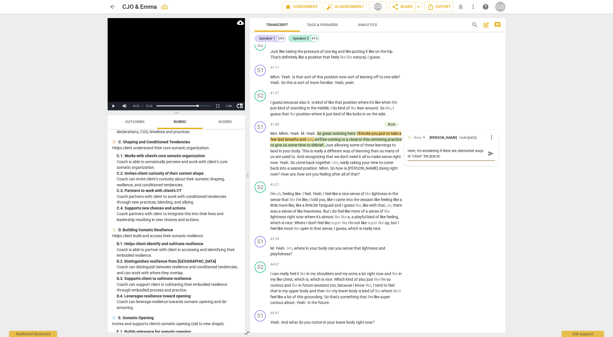
type textarea "Here, I'm wondering if there are alternative ways to "close" the practice"
type textarea "Here, I'm wondering if there are alternative ways to "close" the practice t"
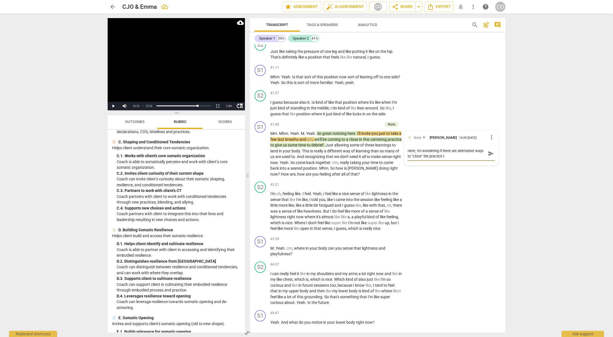
type textarea "Here, I'm wondering if there are alternative ways to "close" the practice th"
type textarea "Here, I'm wondering if there are alternative ways to "close" the practice t"
type textarea "Here, I'm wondering if there are alternative ways to "close" the practice"
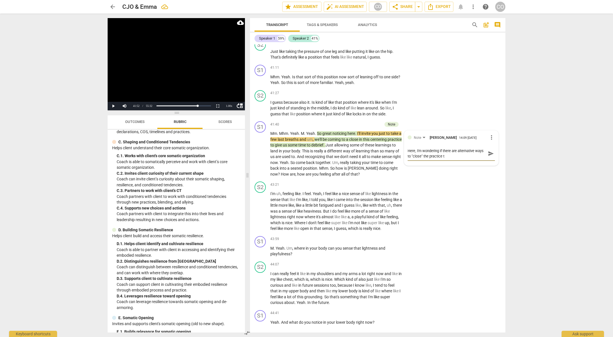
type textarea "Here, I'm wondering if there are alternative ways to "close" the practice"
type textarea "Here, I'm wondering if there are alternative ways to "close" the practice w"
type textarea "Here, I'm wondering if there are alternative ways to "close" the practice wh"
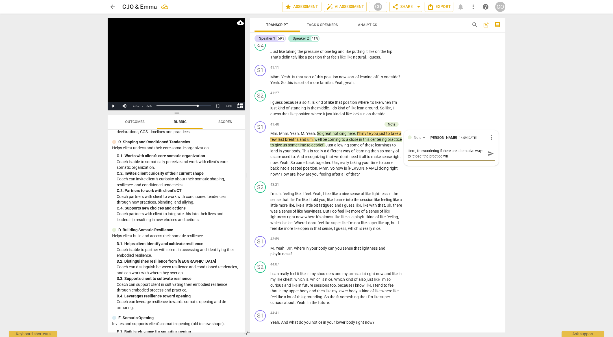
type textarea "Here, I'm wondering if there are alternative ways to "close" the practice whe"
type textarea "Here, I'm wondering if there are alternative ways to "close" the practice when"
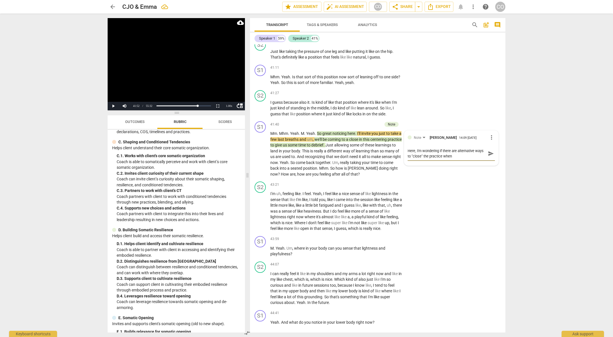
type textarea "Here, I'm wondering if there are alternative ways to "close" the practice when"
type textarea "Here, I'm wondering if there are alternative ways to "close" the practice when w"
type textarea "Here, I'm wondering if there are alternative ways to "close" the practice when …"
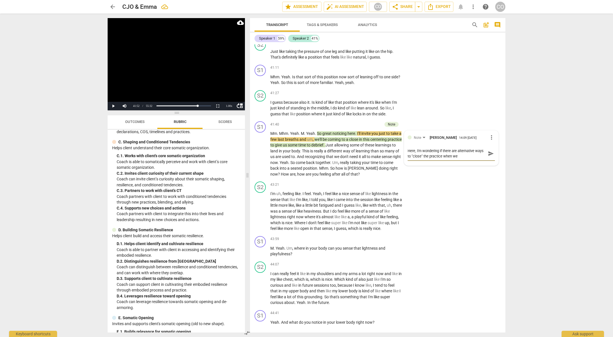
type textarea "Here, I'm wondering if there are alternative ways to "close" the practice when …"
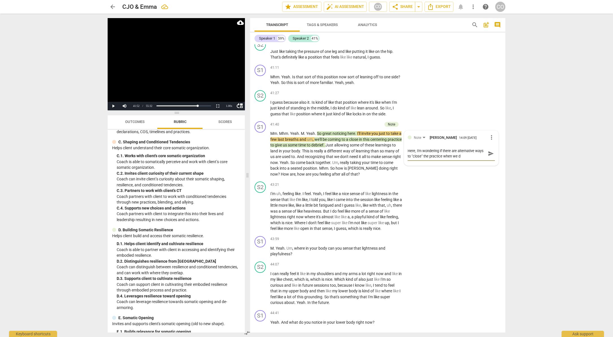
type textarea "Here, I'm wondering if there are alternative ways to "close" the practice when …"
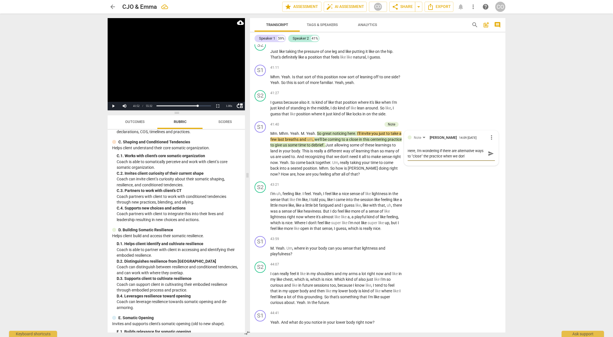
type textarea "Here, I'm wondering if there are alternative ways to "close" the practice when …"
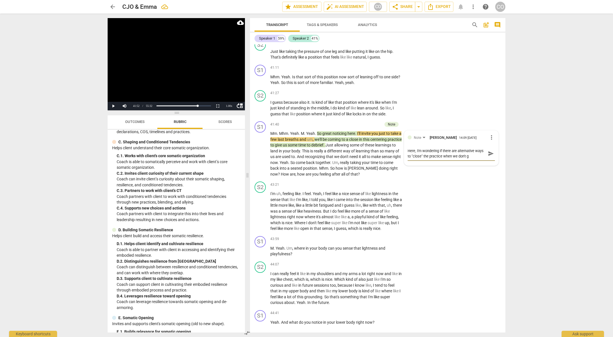
type textarea "Here, I'm wondering if there are alternative ways to "close" the practice when …"
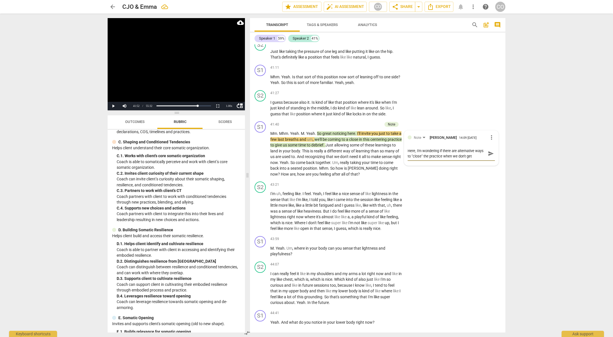
type textarea "Here, I'm wondering if there are alternative ways to "close" the practice when …"
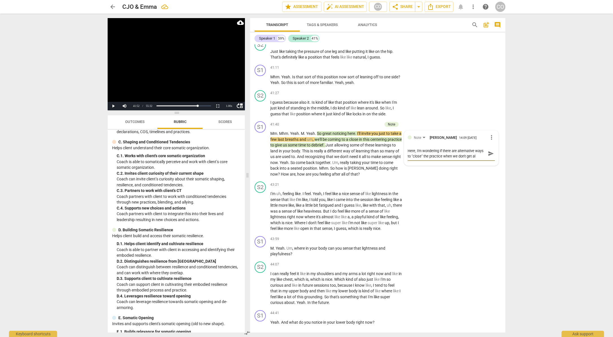
type textarea "Here, I'm wondering if there are alternative ways to "close" the practice when …"
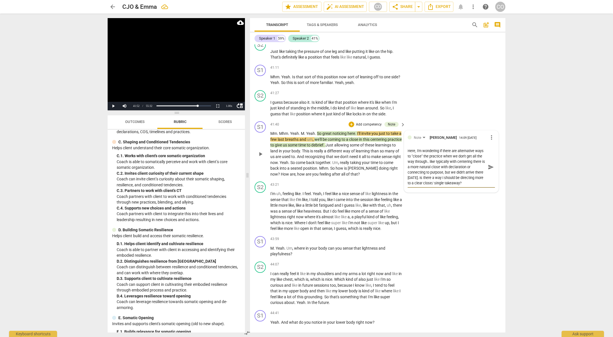
click at [490, 170] on span "send" at bounding box center [491, 167] width 6 height 6
click at [212, 83] on video at bounding box center [176, 64] width 137 height 92
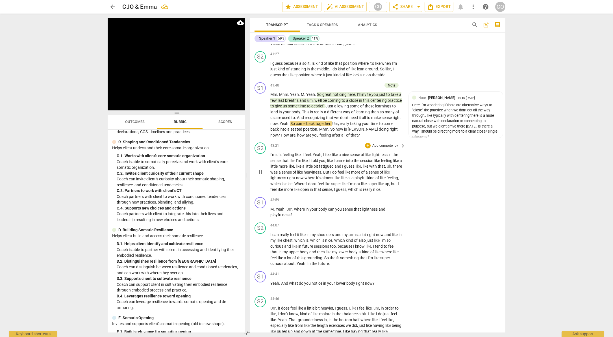
scroll to position [3678, 0]
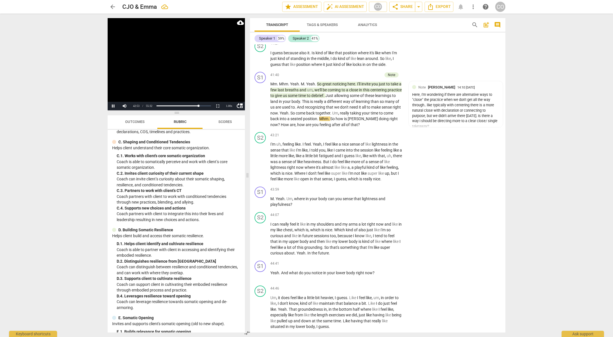
click at [184, 82] on video at bounding box center [176, 64] width 137 height 92
